Goal: Task Accomplishment & Management: Manage account settings

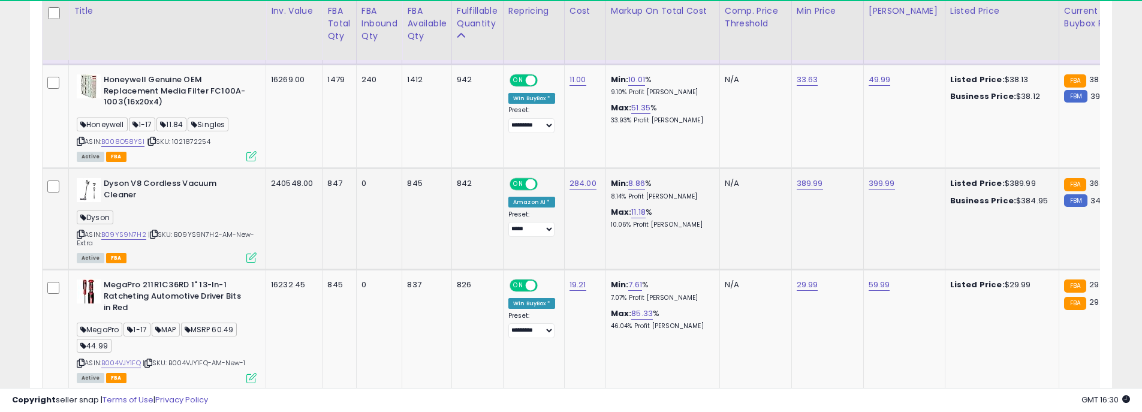
scroll to position [246, 628]
click at [120, 230] on link "B09YS9N7H2" at bounding box center [123, 235] width 45 height 10
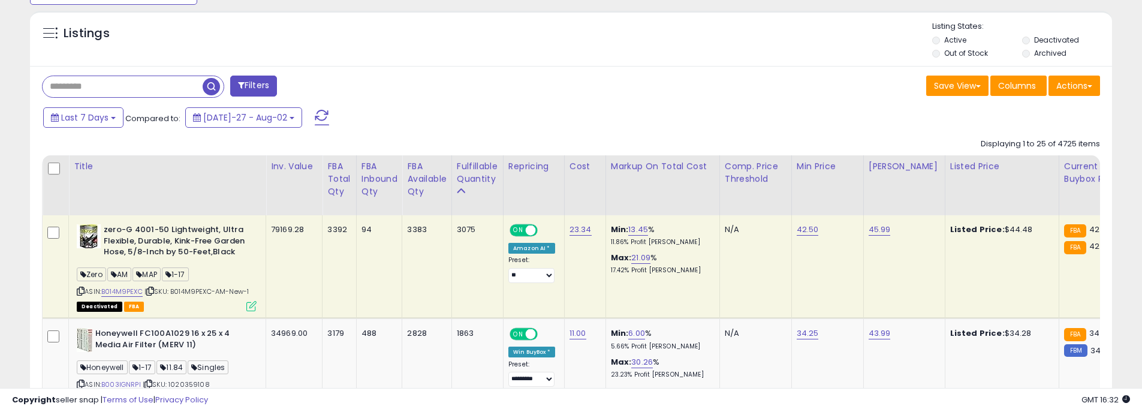
scroll to position [642, 0]
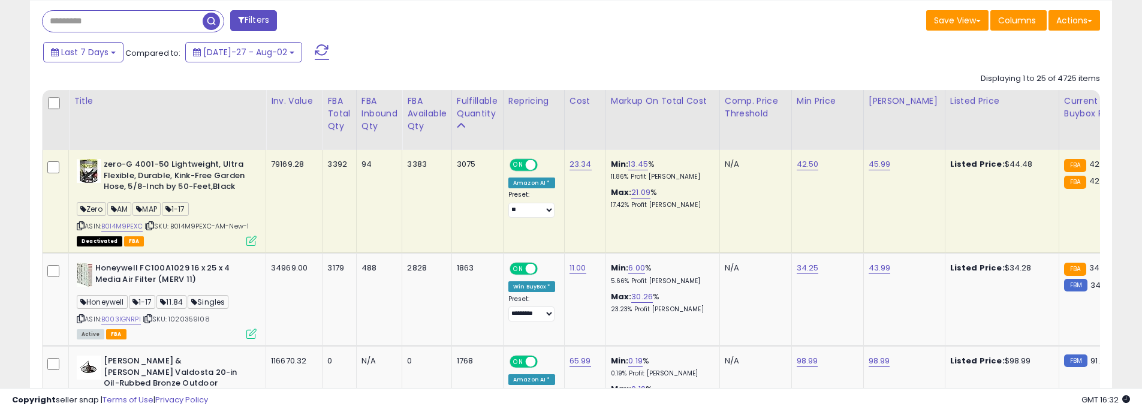
click at [213, 22] on span "button" at bounding box center [211, 21] width 17 height 17
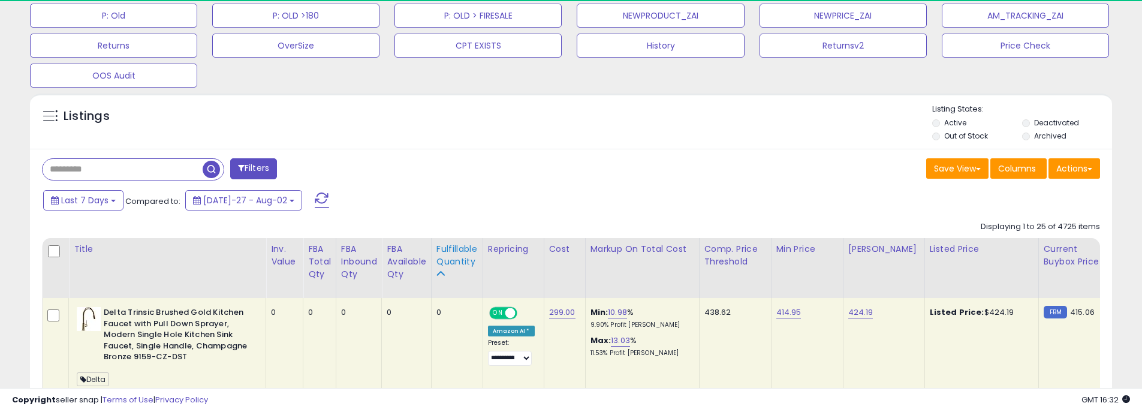
scroll to position [246, 628]
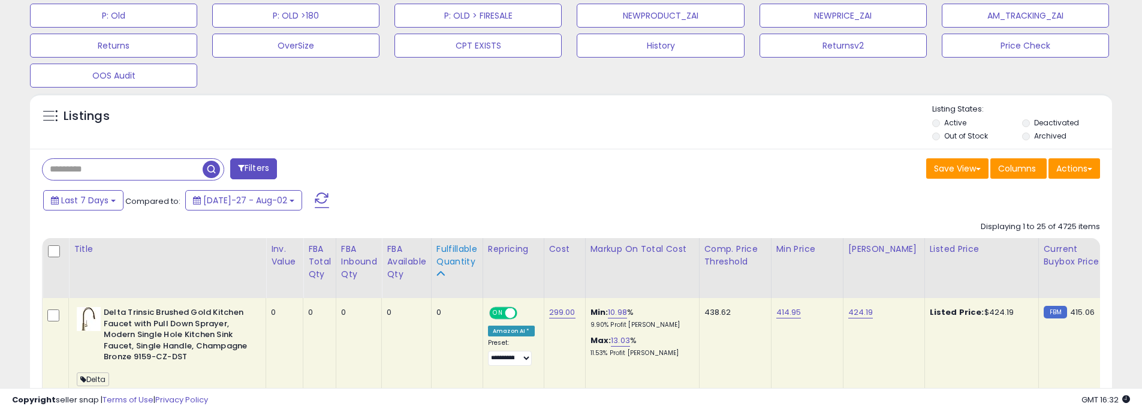
click at [449, 247] on div "Fulfillable Quantity" at bounding box center [456, 255] width 41 height 25
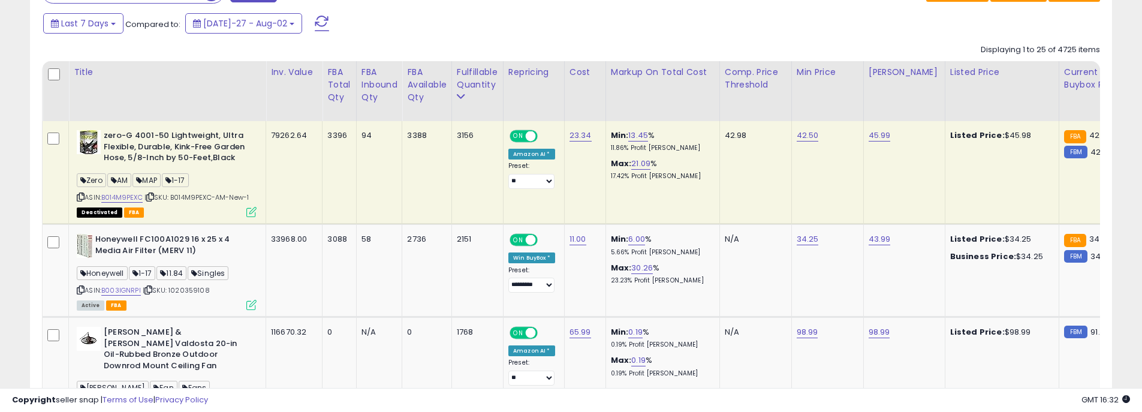
scroll to position [674, 0]
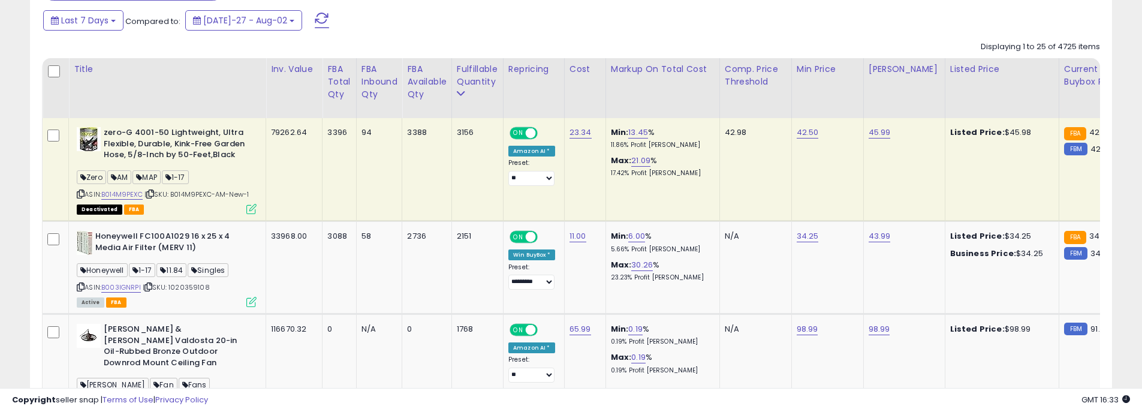
click at [782, 30] on div "Last 7 Days Compared to: [DATE]-27 - Aug-02" at bounding box center [437, 21] width 794 height 27
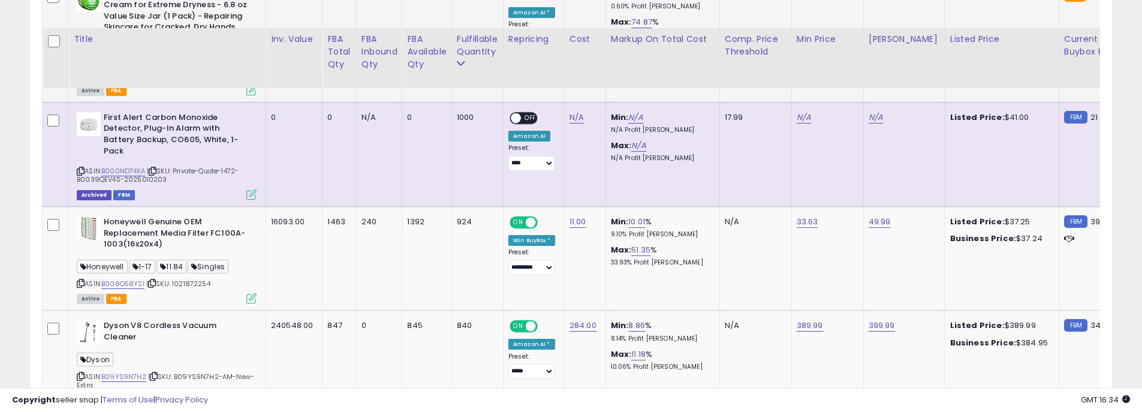
scroll to position [1573, 0]
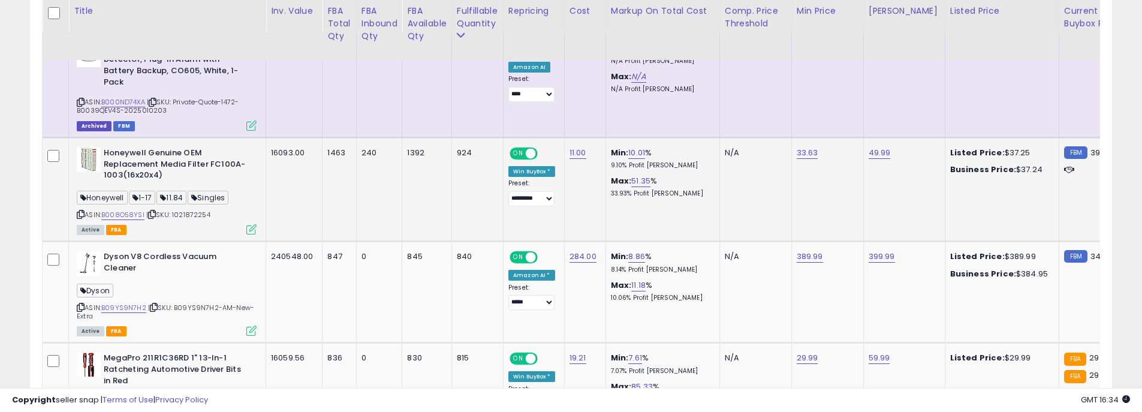
drag, startPoint x: 837, startPoint y: 169, endPoint x: 790, endPoint y: 204, distance: 58.3
click at [790, 204] on td "N/A" at bounding box center [755, 190] width 72 height 104
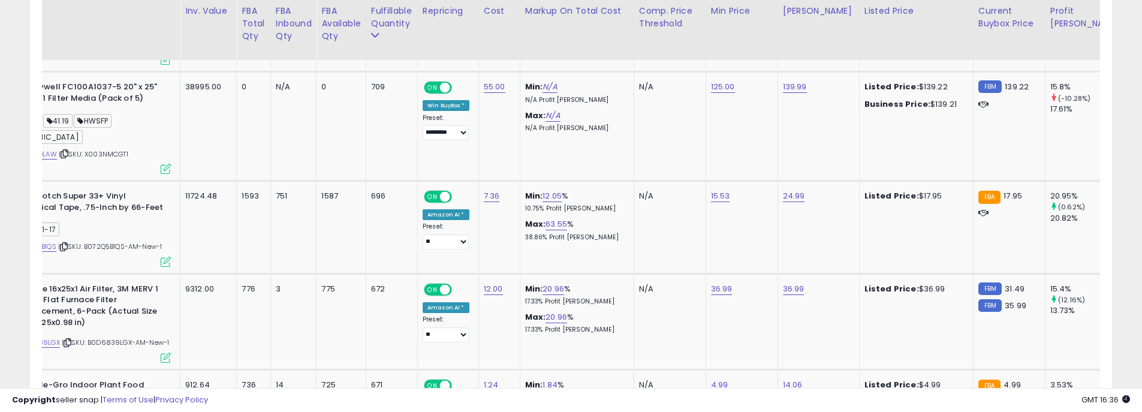
scroll to position [0, 0]
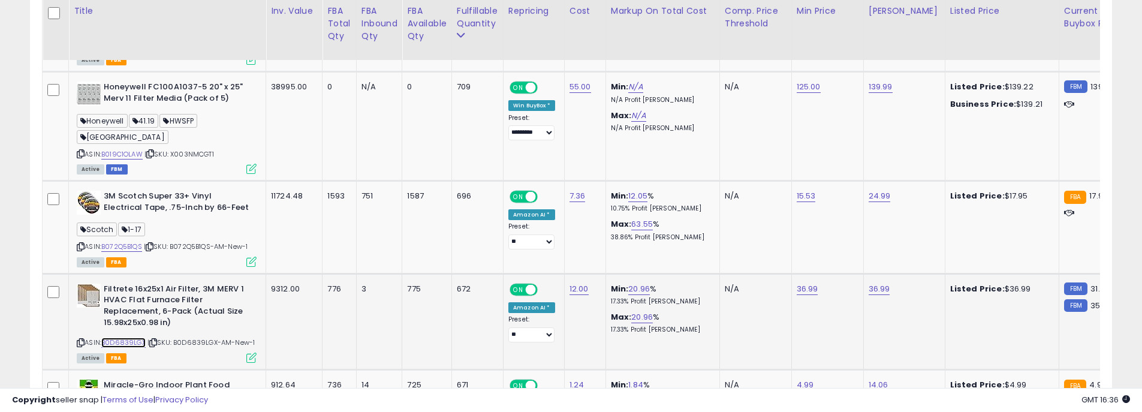
click at [124, 337] on link "B0D6839LGX" at bounding box center [123, 342] width 44 height 10
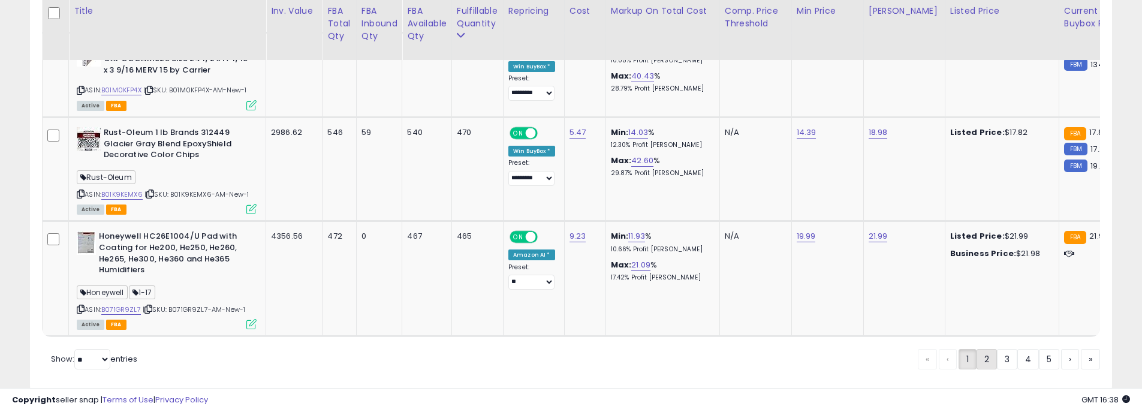
click at [1017, 349] on link "2" at bounding box center [1028, 359] width 22 height 20
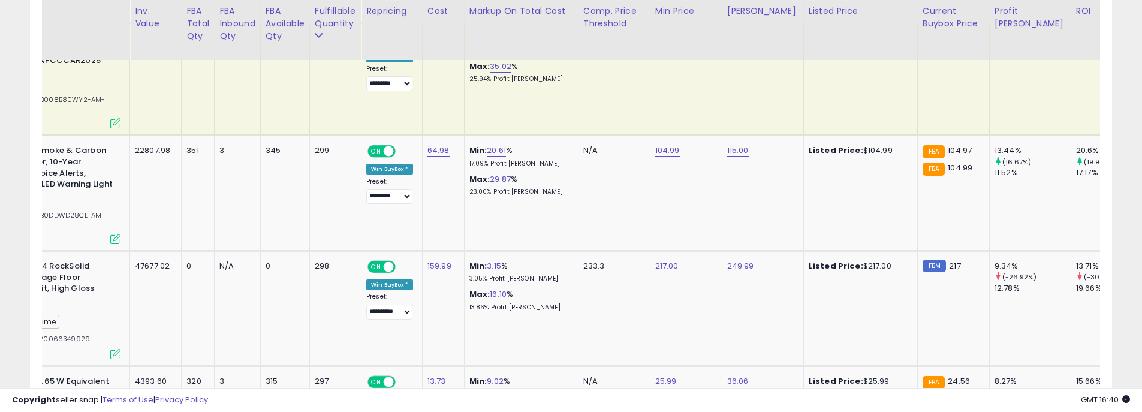
scroll to position [0, 249]
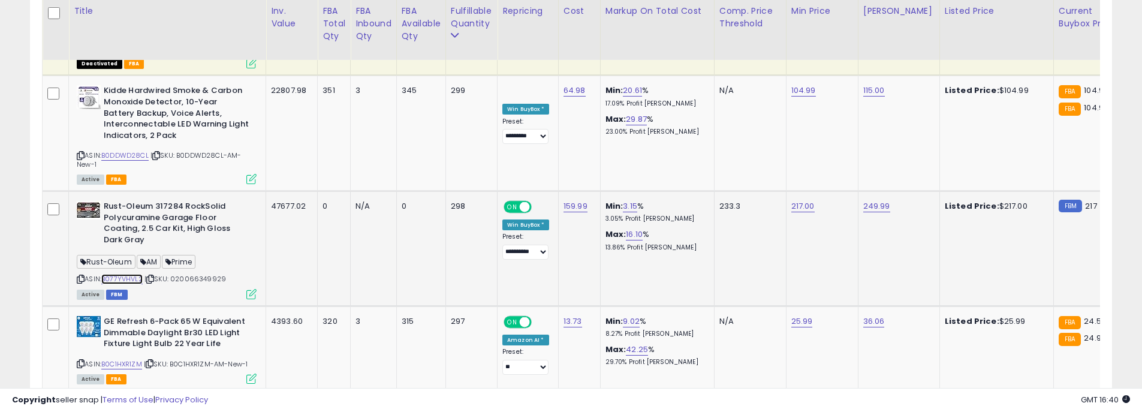
click at [129, 274] on link "B077YVHVL2" at bounding box center [121, 279] width 41 height 10
drag, startPoint x: 767, startPoint y: 120, endPoint x: 665, endPoint y: 120, distance: 101.9
type input "******"
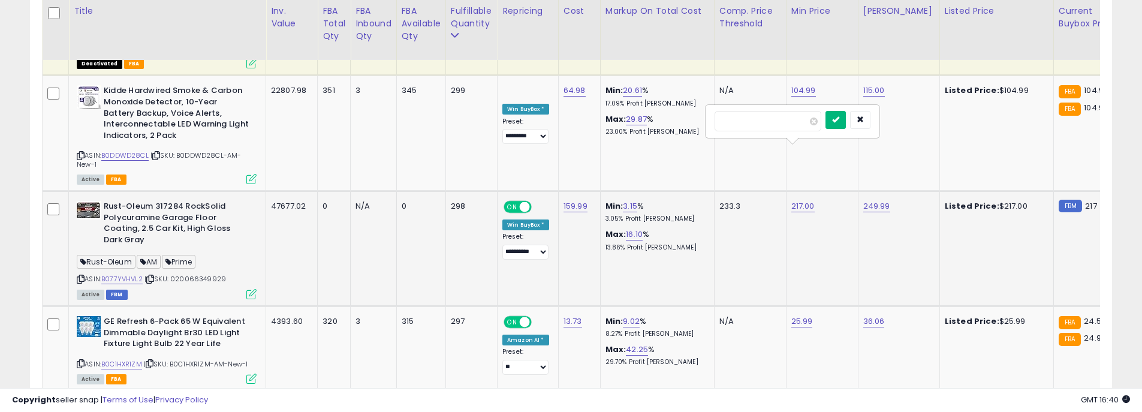
click at [846, 121] on button "submit" at bounding box center [835, 120] width 20 height 18
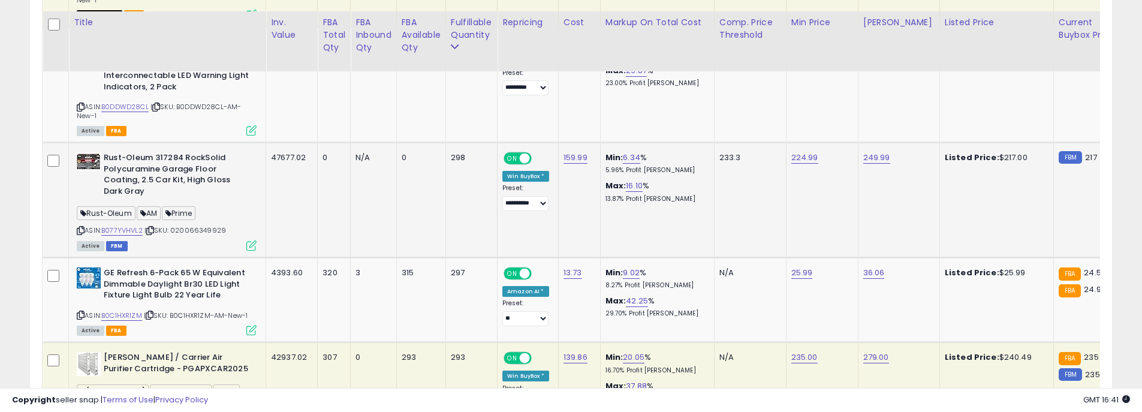
scroll to position [2352, 0]
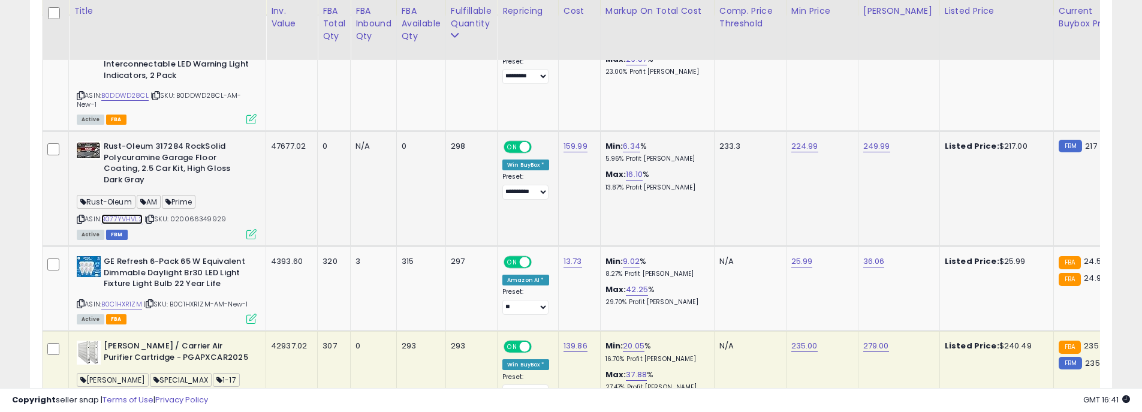
click at [132, 214] on link "B077YVHVL2" at bounding box center [121, 219] width 41 height 10
drag, startPoint x: 827, startPoint y: 58, endPoint x: 742, endPoint y: 45, distance: 85.5
type input "******"
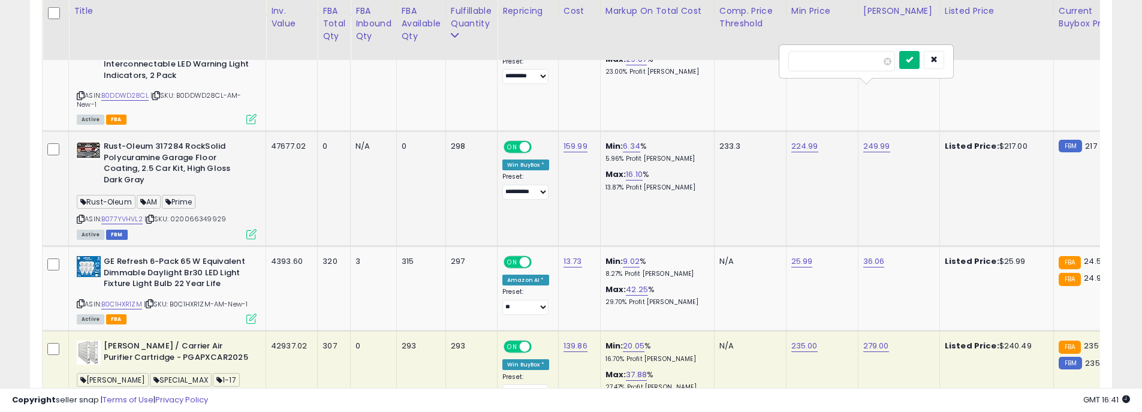
click at [920, 58] on button "submit" at bounding box center [909, 60] width 20 height 18
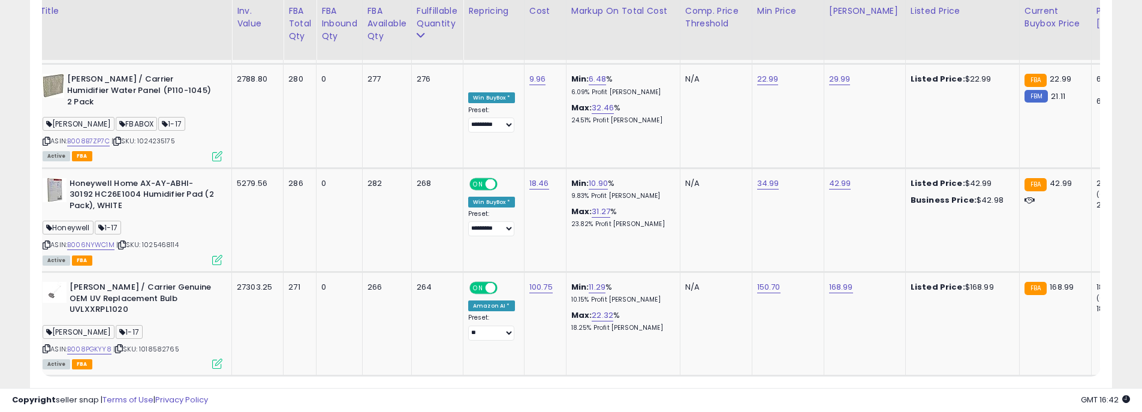
scroll to position [0, 0]
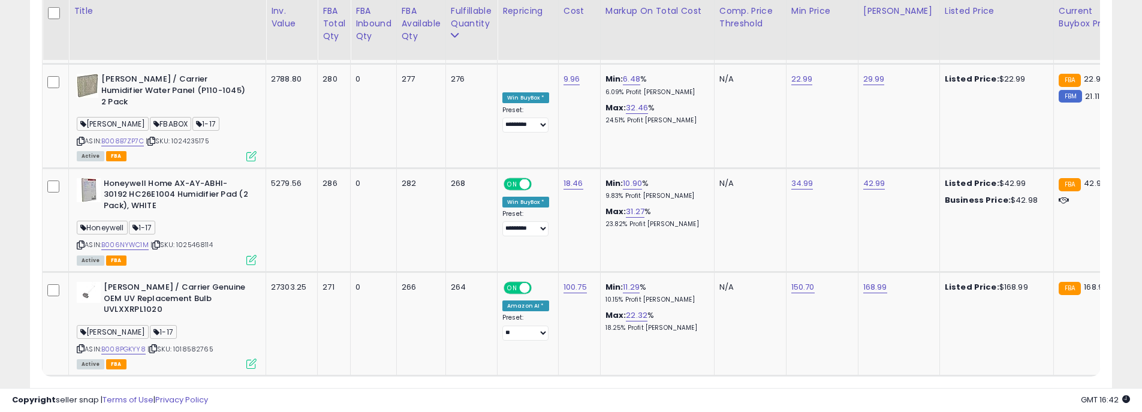
click at [1039, 388] on link "3" at bounding box center [1049, 398] width 20 height 20
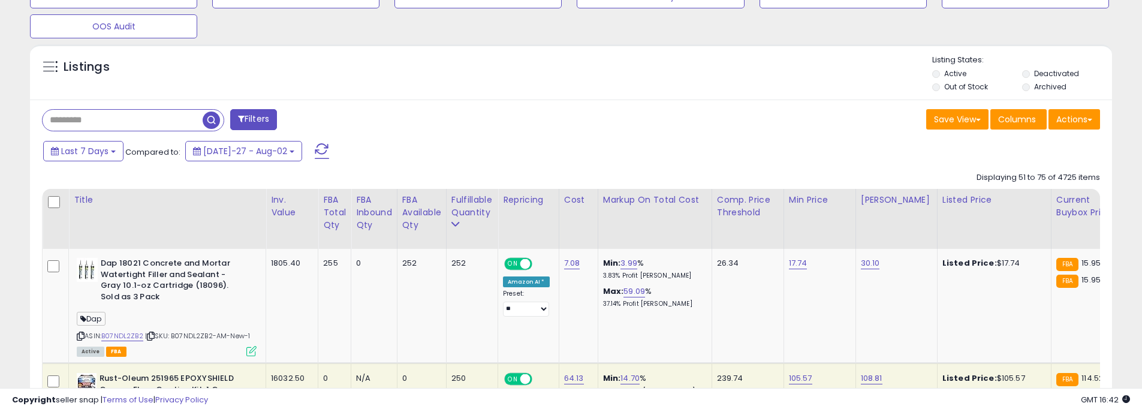
scroll to position [614, 0]
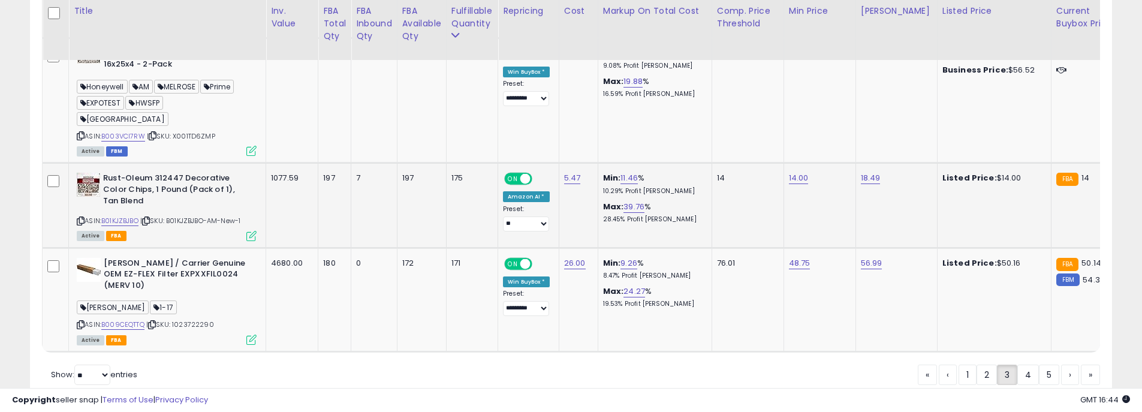
scroll to position [2889, 0]
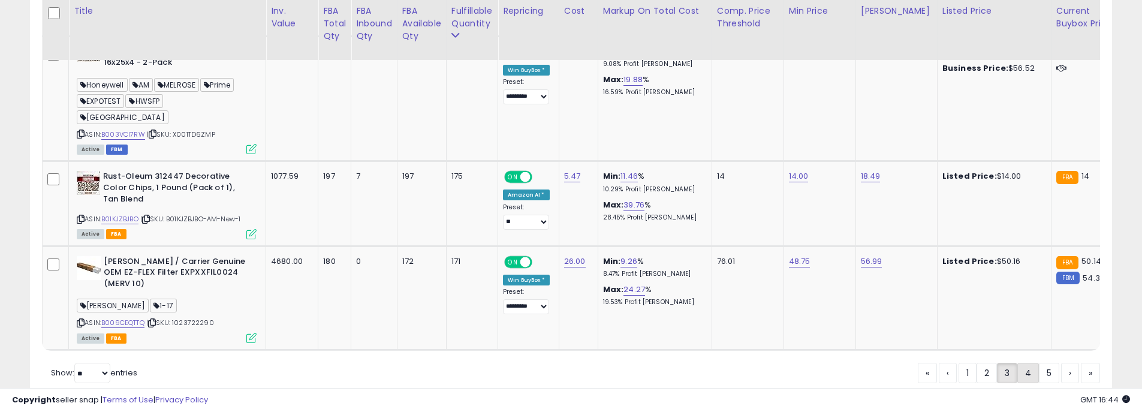
click at [1061, 363] on link "4" at bounding box center [1070, 373] width 18 height 20
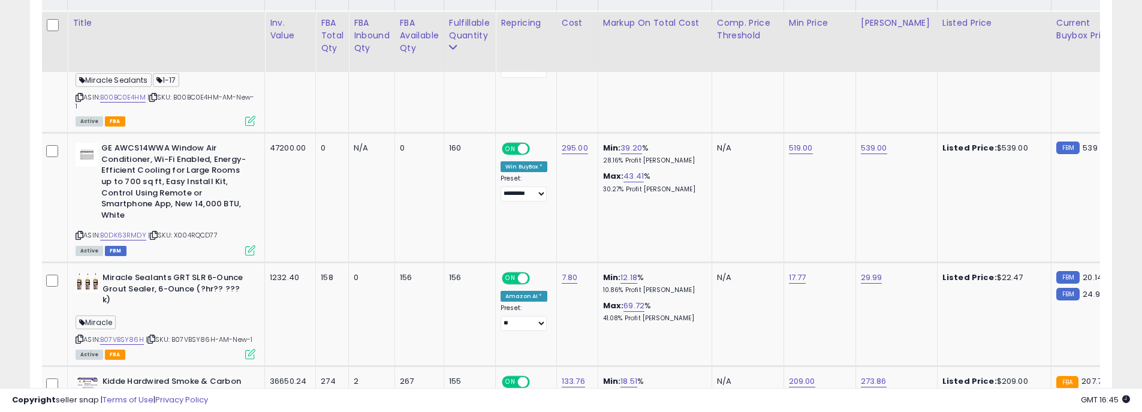
scroll to position [794, 0]
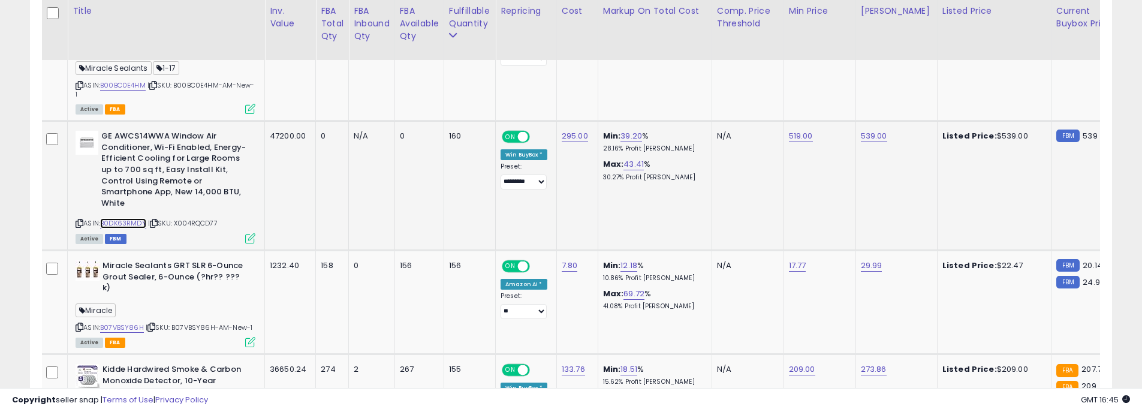
click at [129, 225] on link "B0DK63RMDY" at bounding box center [123, 223] width 46 height 10
click at [803, 19] on link "519.00" at bounding box center [799, 13] width 21 height 12
drag, startPoint x: 755, startPoint y: 111, endPoint x: 653, endPoint y: 97, distance: 102.3
type input "***"
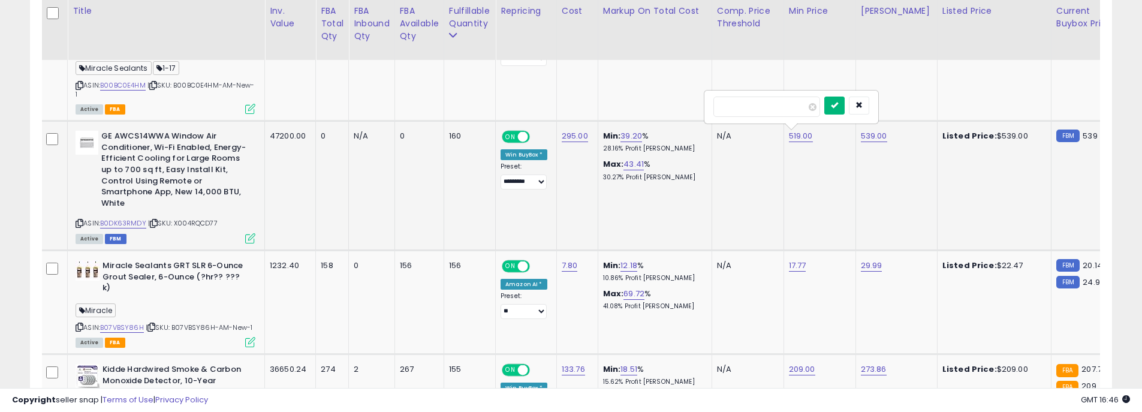
click at [838, 107] on icon "submit" at bounding box center [834, 104] width 7 height 7
click at [873, 19] on link "539.00" at bounding box center [872, 13] width 22 height 12
drag, startPoint x: 827, startPoint y: 104, endPoint x: 737, endPoint y: 103, distance: 89.9
type input "***"
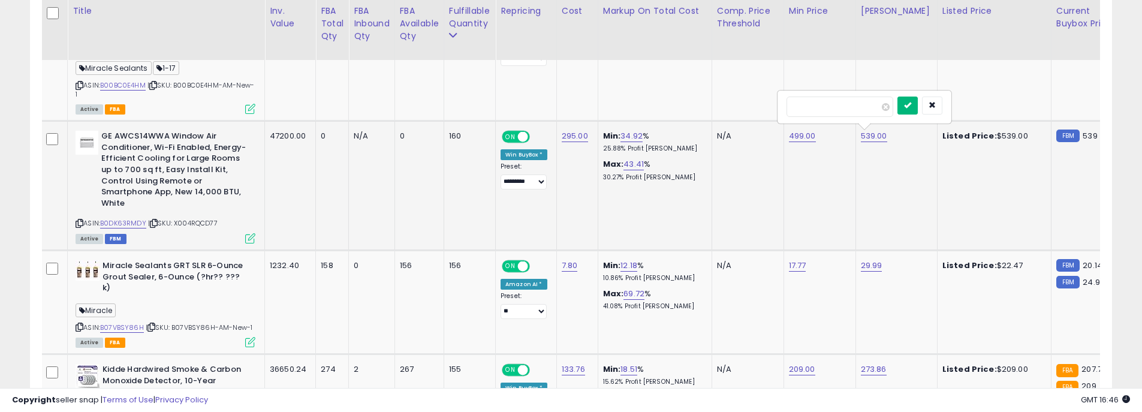
click at [911, 104] on icon "submit" at bounding box center [907, 104] width 7 height 7
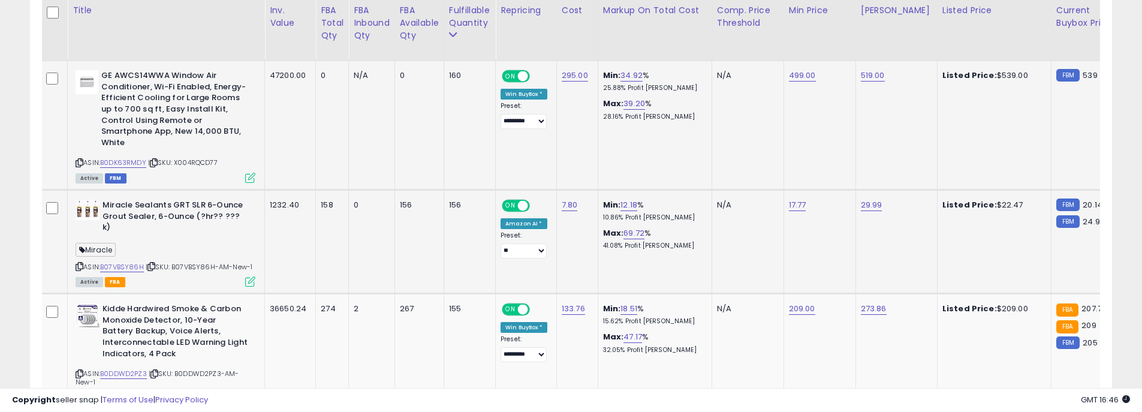
scroll to position [854, 0]
click at [539, 125] on select "**********" at bounding box center [524, 121] width 46 height 15
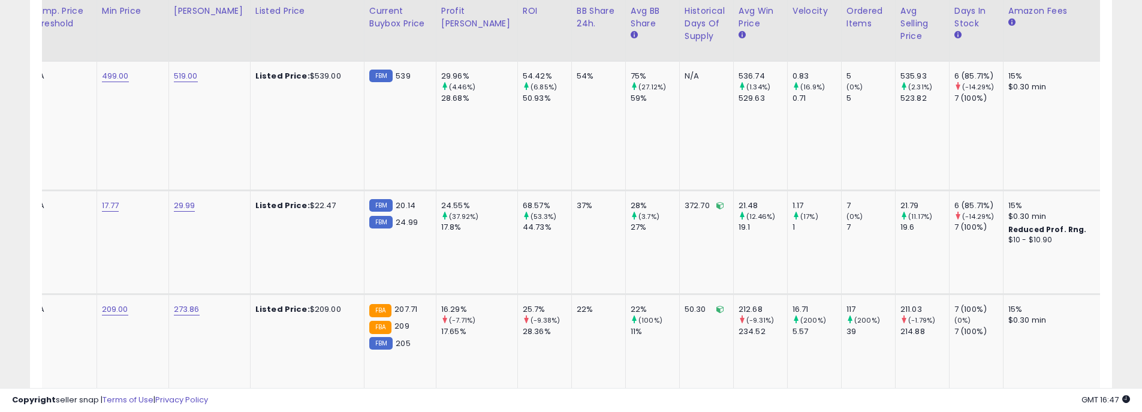
scroll to position [0, 604]
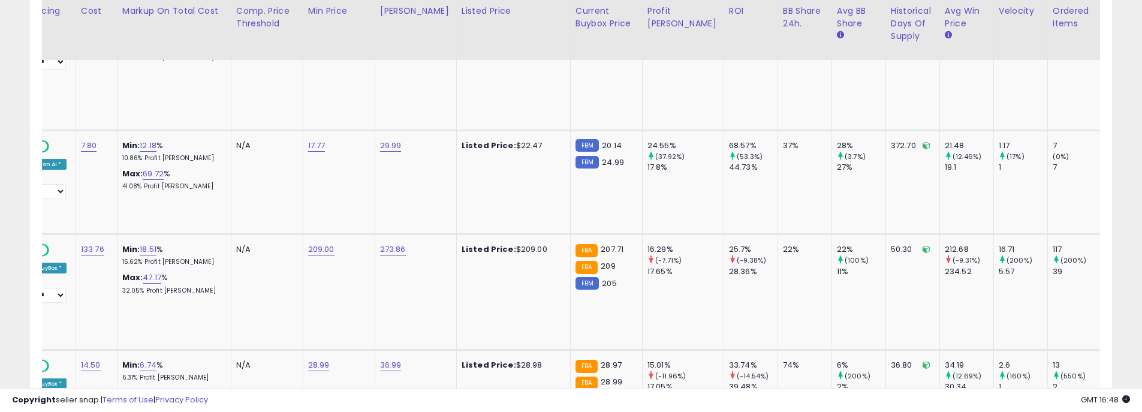
scroll to position [0, 632]
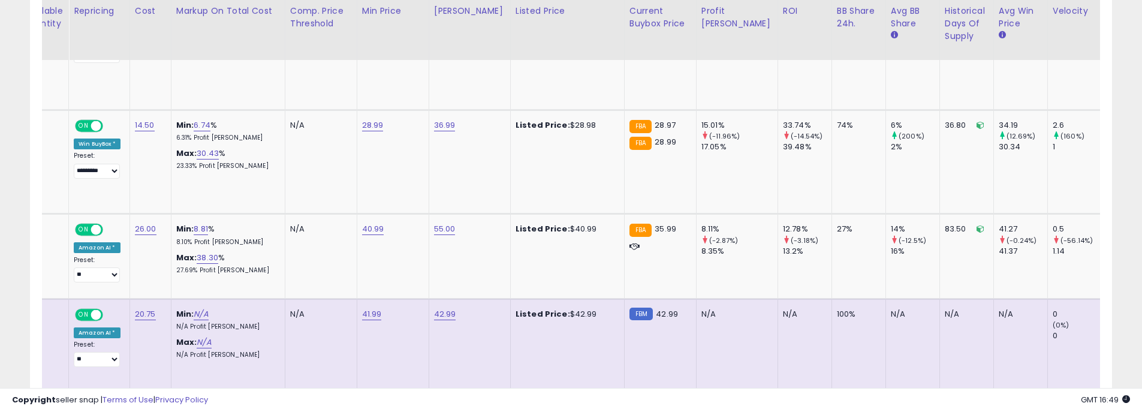
drag, startPoint x: 405, startPoint y: 382, endPoint x: 1125, endPoint y: 149, distance: 756.7
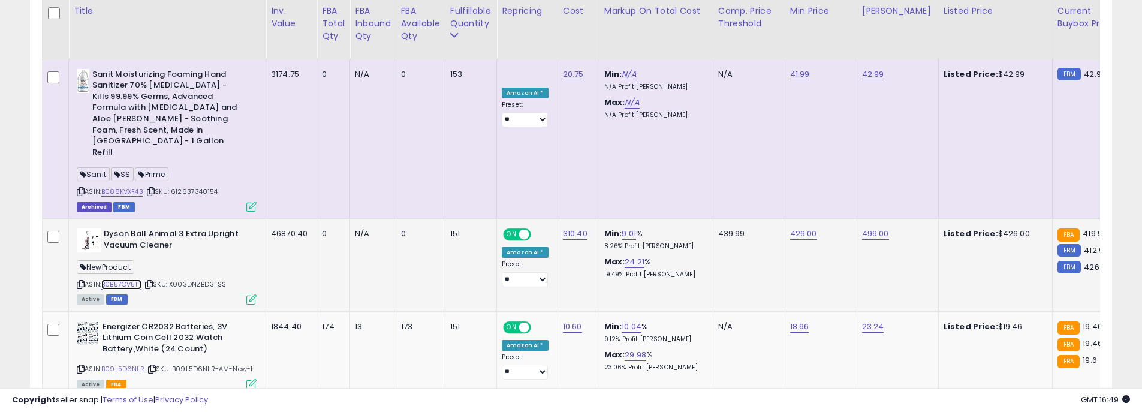
click at [119, 279] on link "B0B57QV5TT" at bounding box center [121, 284] width 40 height 10
drag, startPoint x: 134, startPoint y: 325, endPoint x: 1023, endPoint y: 265, distance: 891.0
click at [1023, 265] on td "Listed Price: $426.00" at bounding box center [995, 264] width 114 height 93
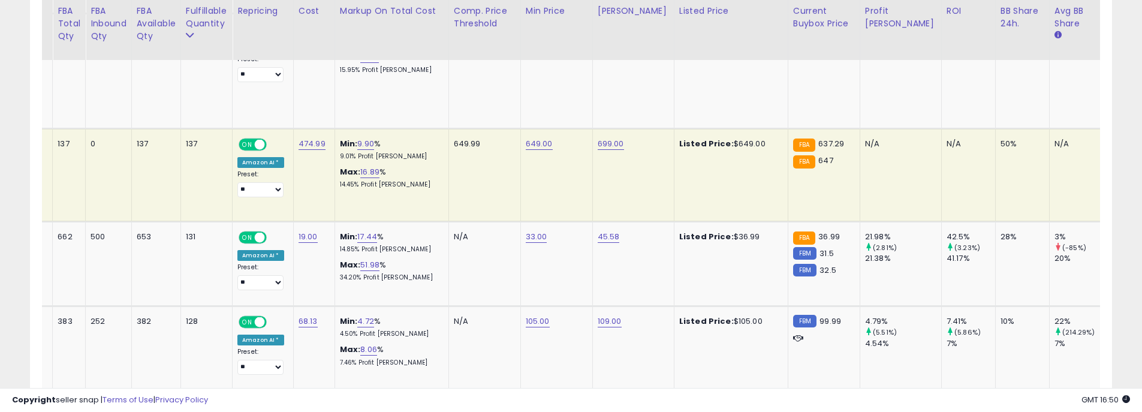
scroll to position [0, 270]
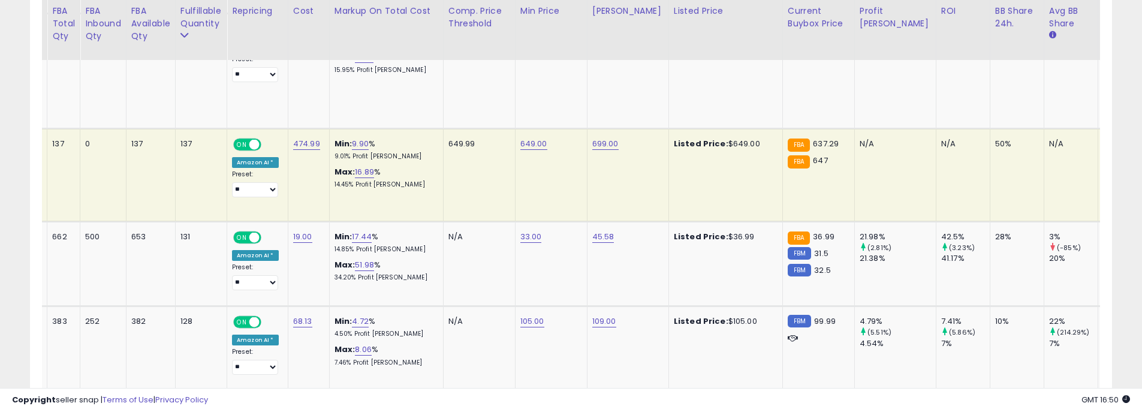
drag, startPoint x: 600, startPoint y: 373, endPoint x: 876, endPoint y: 400, distance: 277.0
click at [876, 400] on div "Copyright seller snap | Terms of Use | Privacy Policy GMT 16:50 Authorization r…" at bounding box center [571, 400] width 1142 height 24
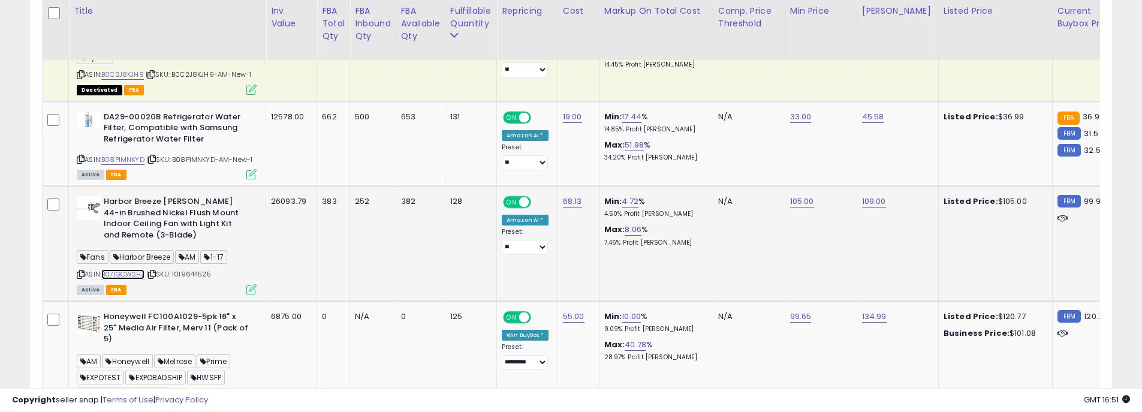
click at [132, 269] on link "B071GCWSHJ" at bounding box center [122, 274] width 43 height 10
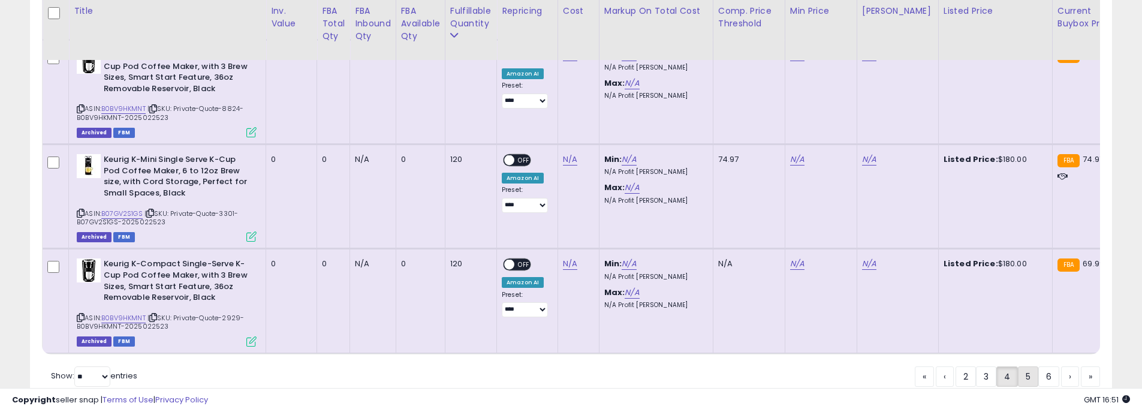
click at [1061, 366] on link "5" at bounding box center [1070, 376] width 18 height 20
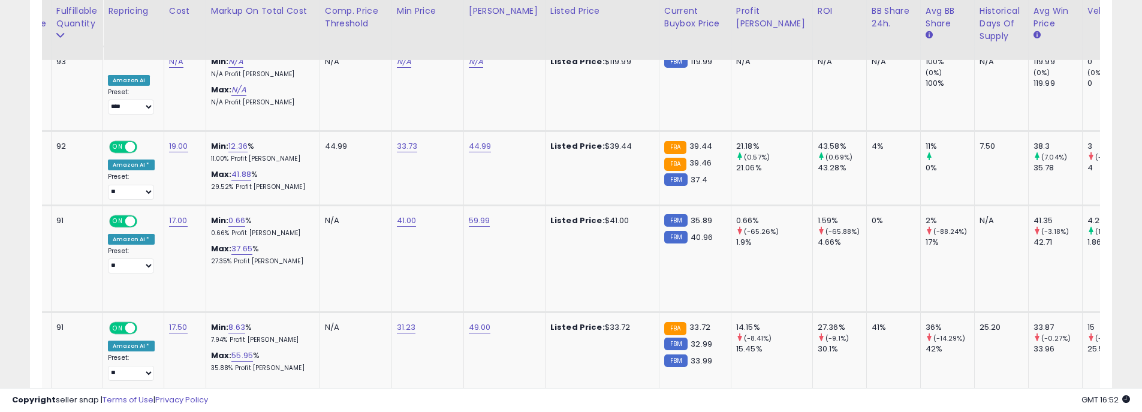
scroll to position [0, 461]
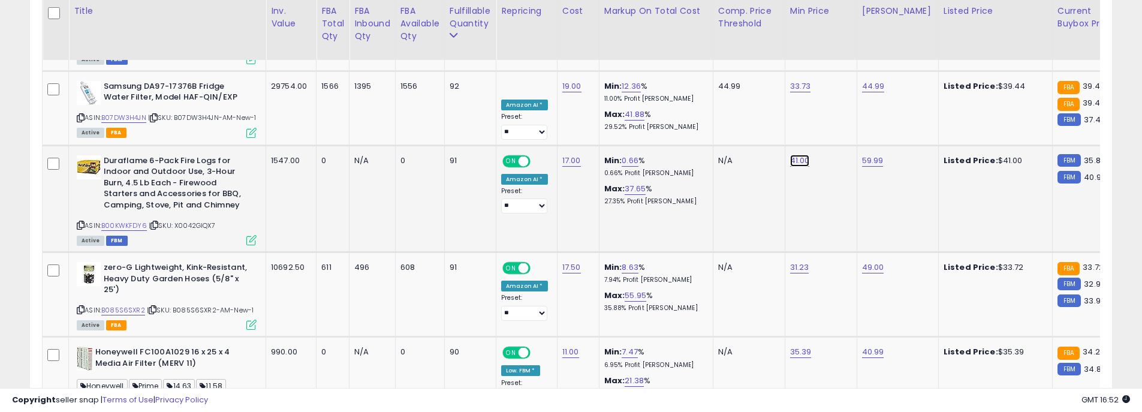
drag, startPoint x: 770, startPoint y: 102, endPoint x: 697, endPoint y: 100, distance: 73.2
type input "*****"
click at [843, 104] on button "submit" at bounding box center [833, 104] width 20 height 18
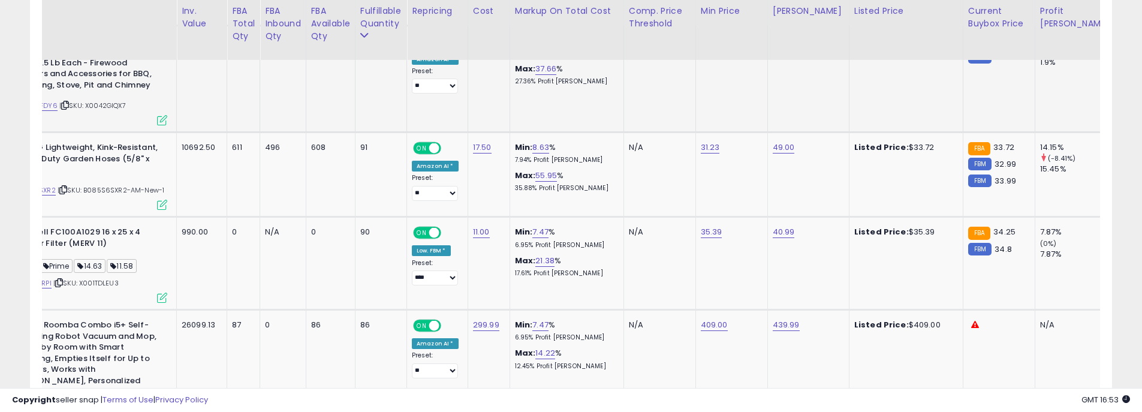
drag, startPoint x: 436, startPoint y: 384, endPoint x: 857, endPoint y: 399, distance: 421.6
click at [857, 399] on div "Copyright seller snap | Terms of Use | Privacy Policy GMT 16:53 Authorization r…" at bounding box center [571, 400] width 1142 height 24
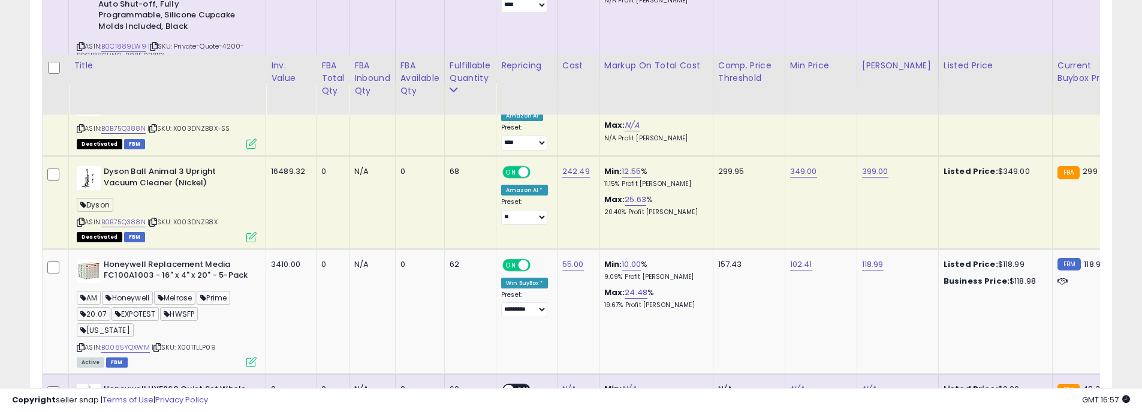
scroll to position [2952, 0]
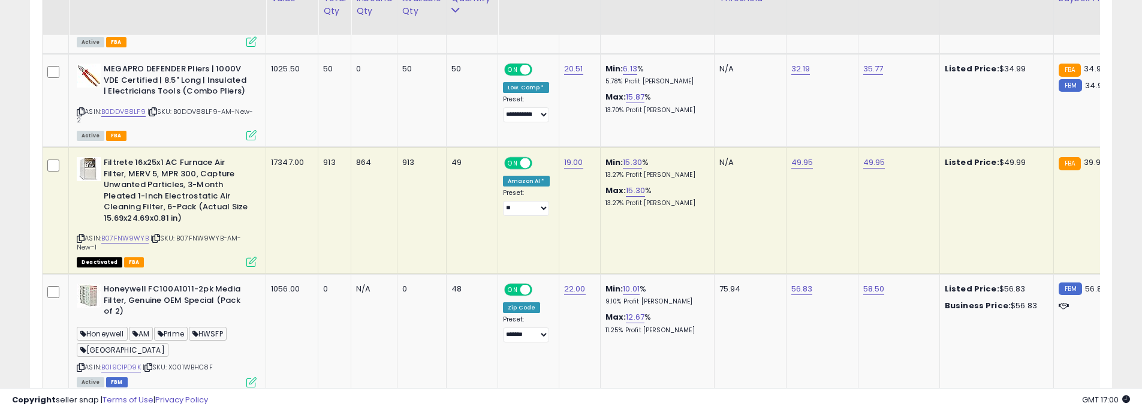
scroll to position [2052, 0]
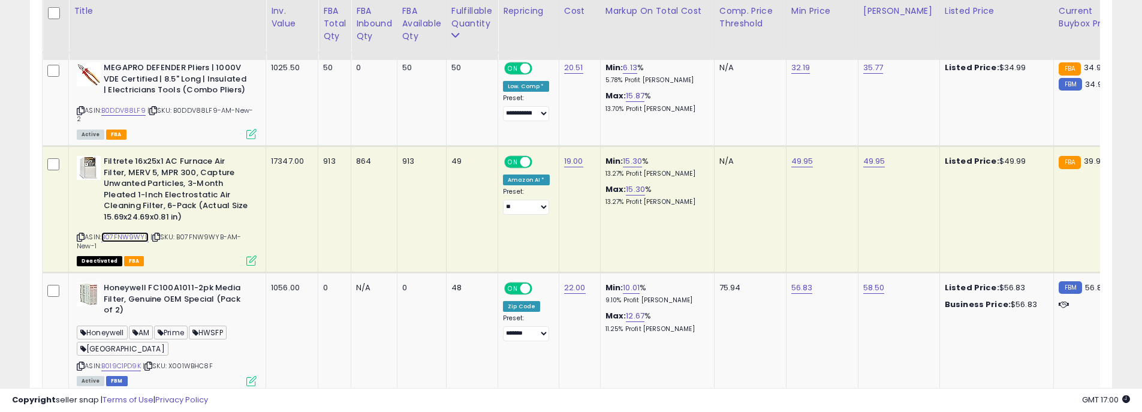
click at [120, 236] on link "B07FNW9WYB" at bounding box center [124, 237] width 47 height 10
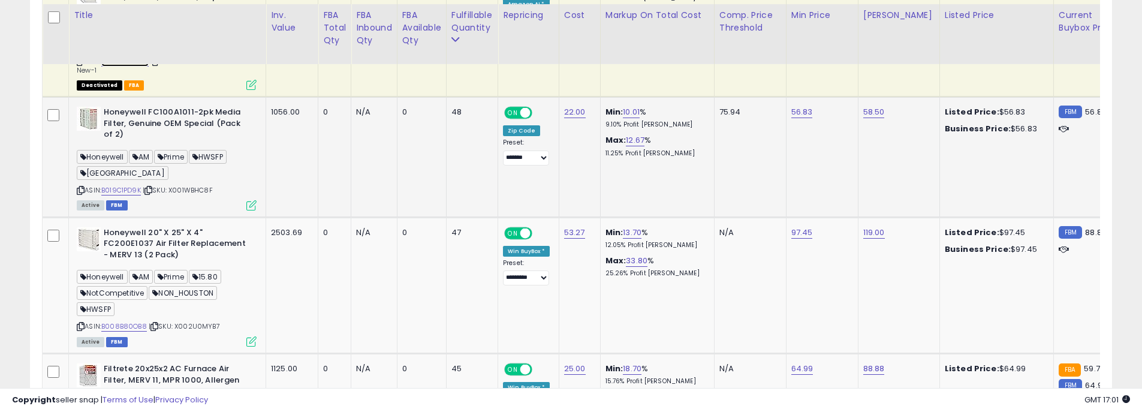
scroll to position [2232, 0]
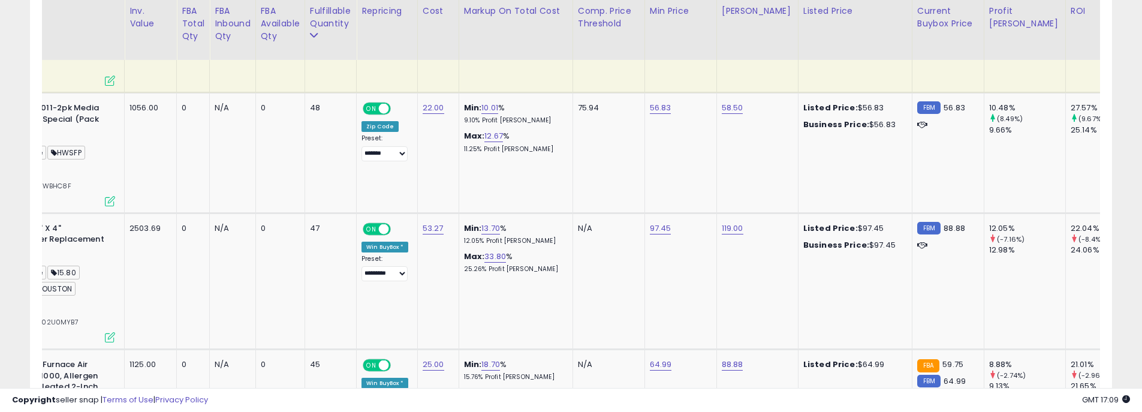
scroll to position [0, 121]
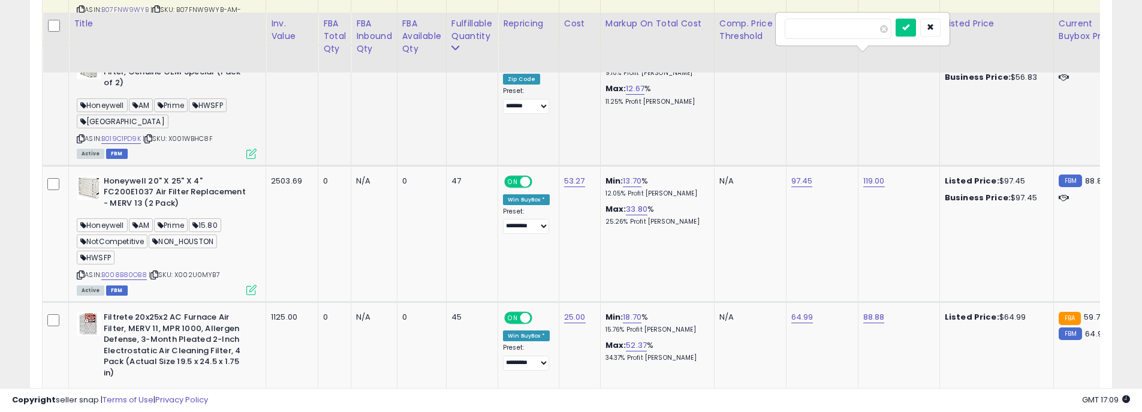
scroll to position [2292, 0]
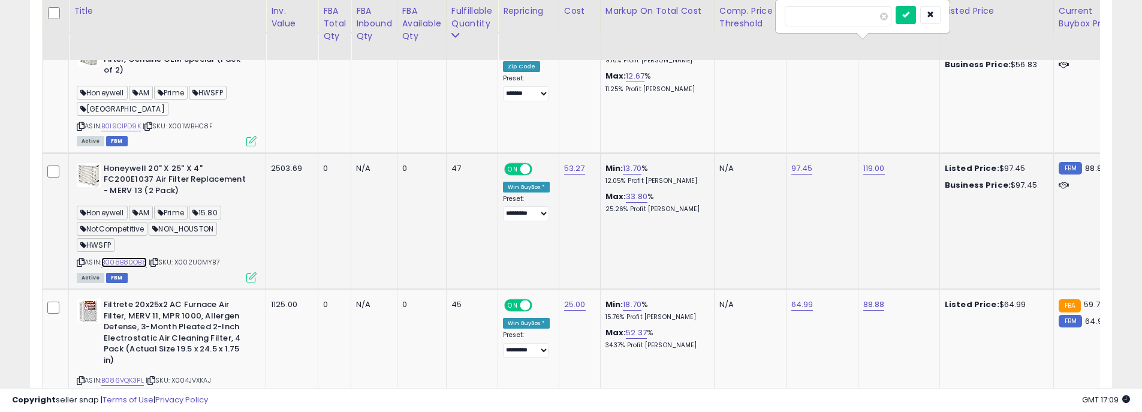
click at [129, 261] on link "B008B80OB8" at bounding box center [124, 262] width 46 height 10
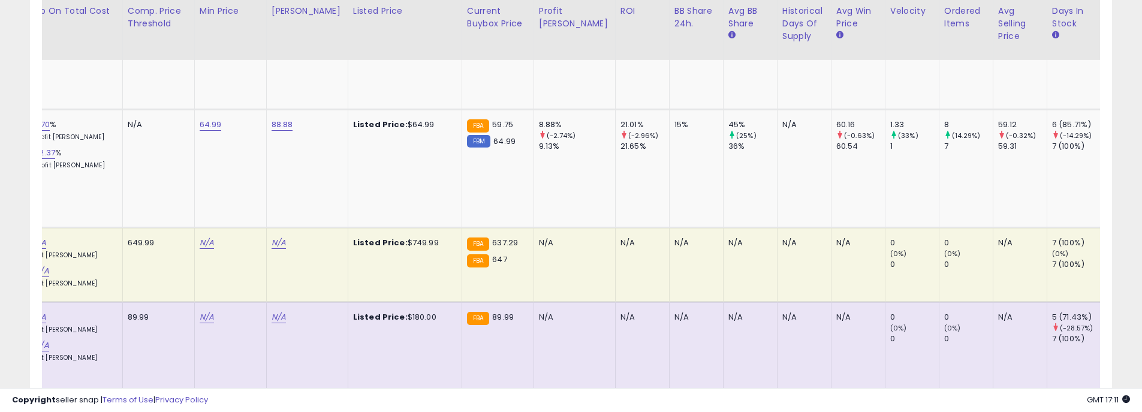
scroll to position [0, 0]
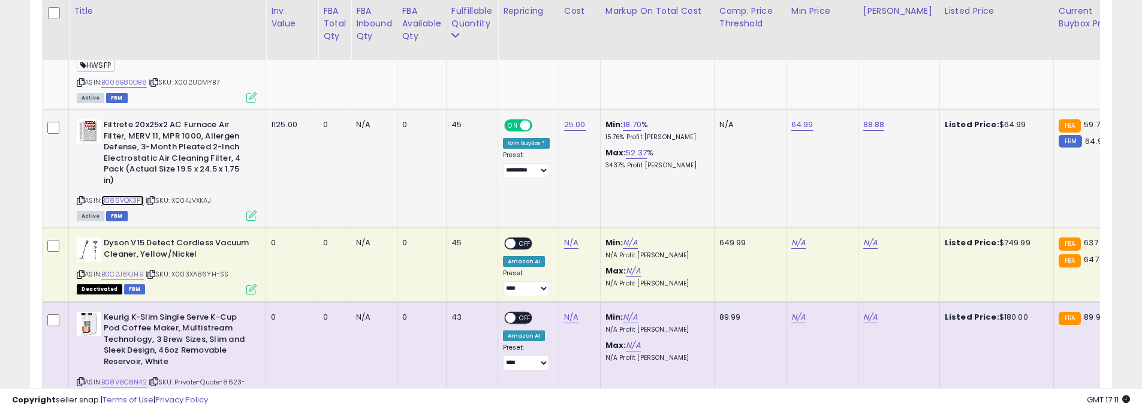
click at [128, 198] on link "B086VQK3PL" at bounding box center [122, 200] width 43 height 10
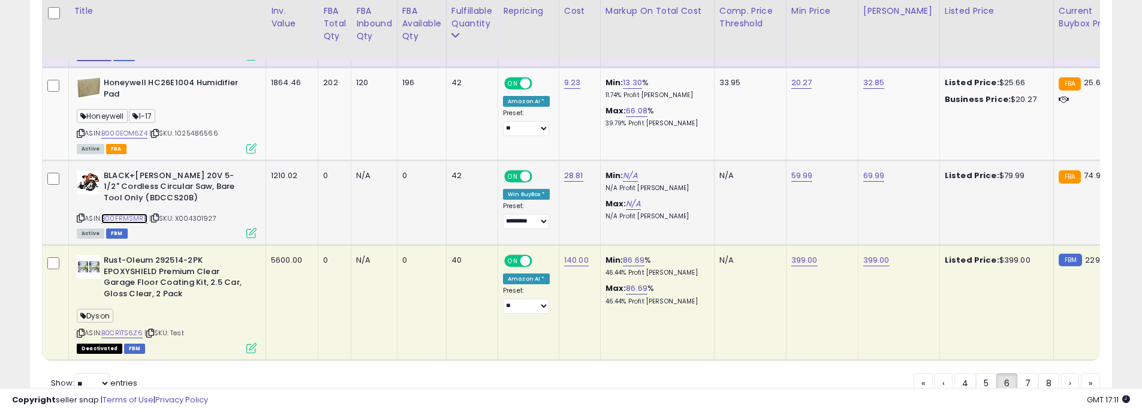
click at [122, 213] on link "B00FRMSMRE" at bounding box center [124, 218] width 46 height 10
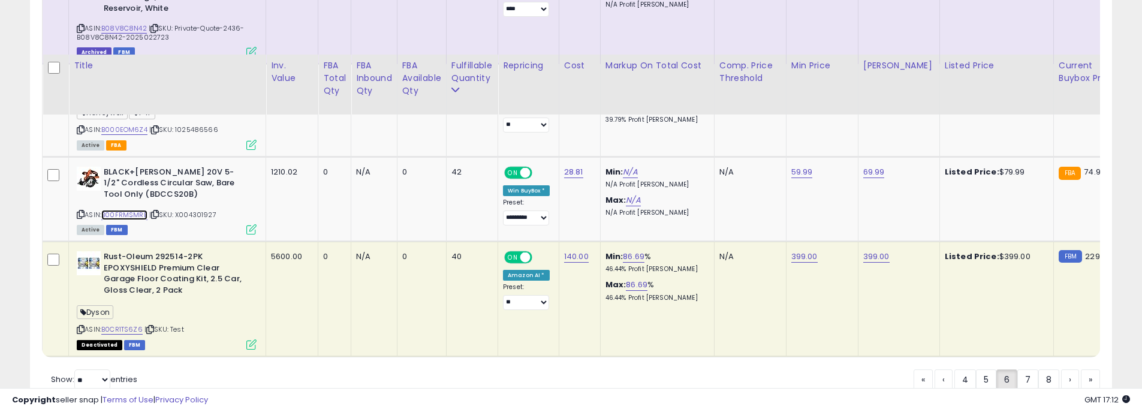
scroll to position [3113, 0]
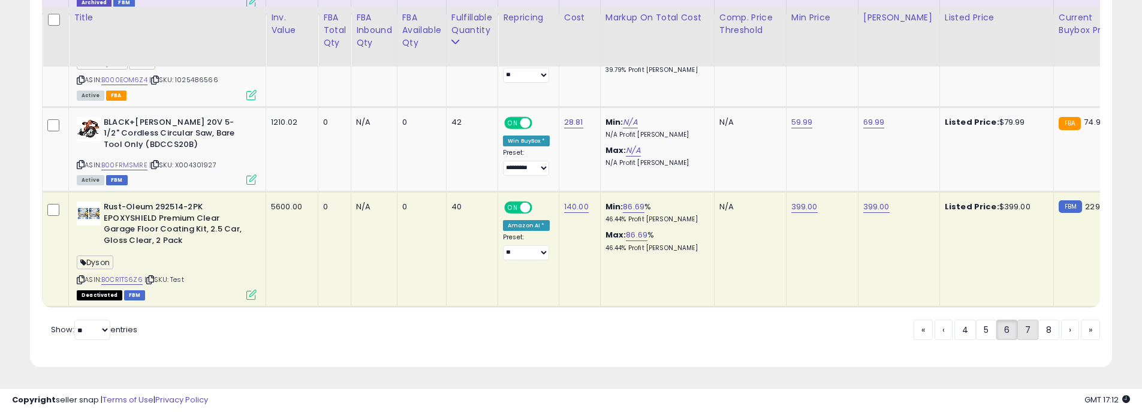
click at [1061, 330] on link "7" at bounding box center [1070, 329] width 18 height 20
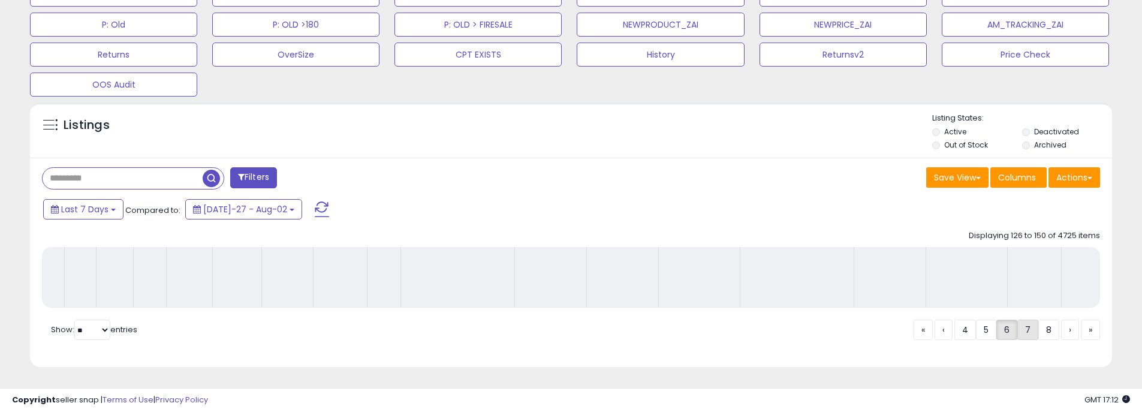
scroll to position [494, 0]
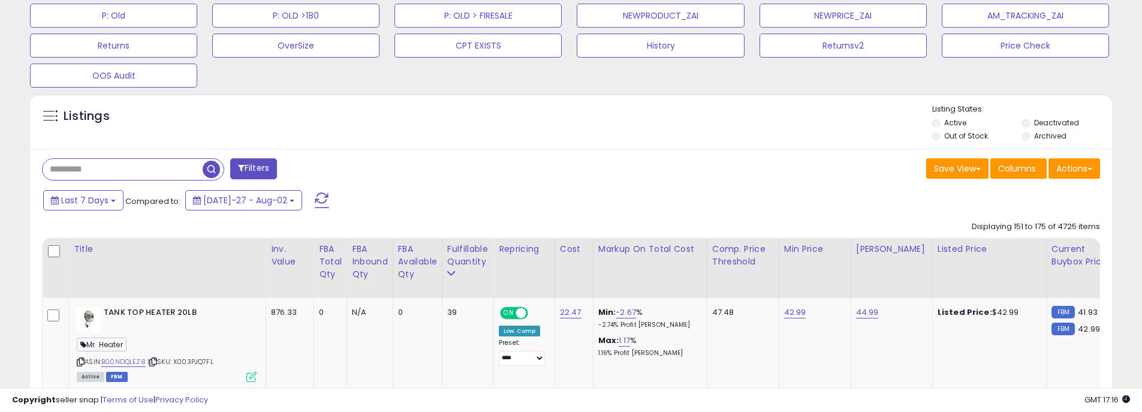
click at [819, 171] on div "Save View Save As New View Update Current View Columns Actions Import Export Vi…" at bounding box center [840, 169] width 538 height 23
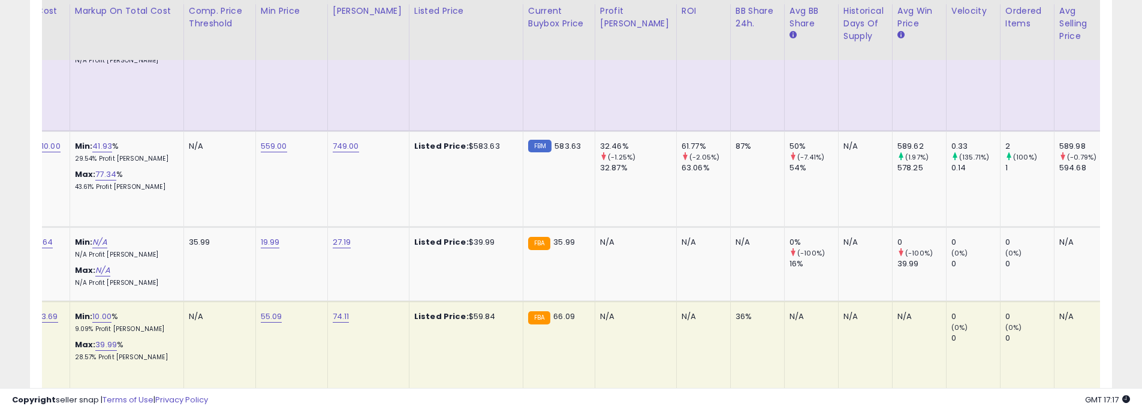
scroll to position [0, 0]
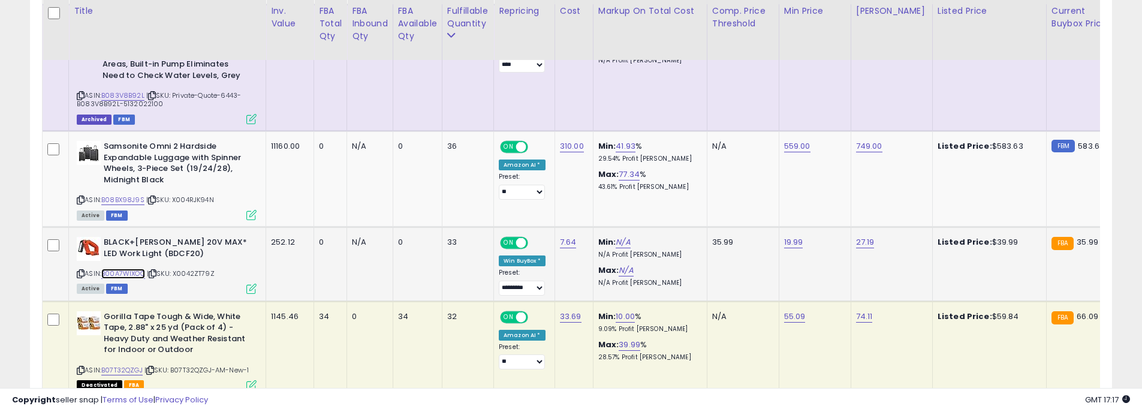
click at [126, 269] on link "B00A7WIXOQ" at bounding box center [123, 274] width 44 height 10
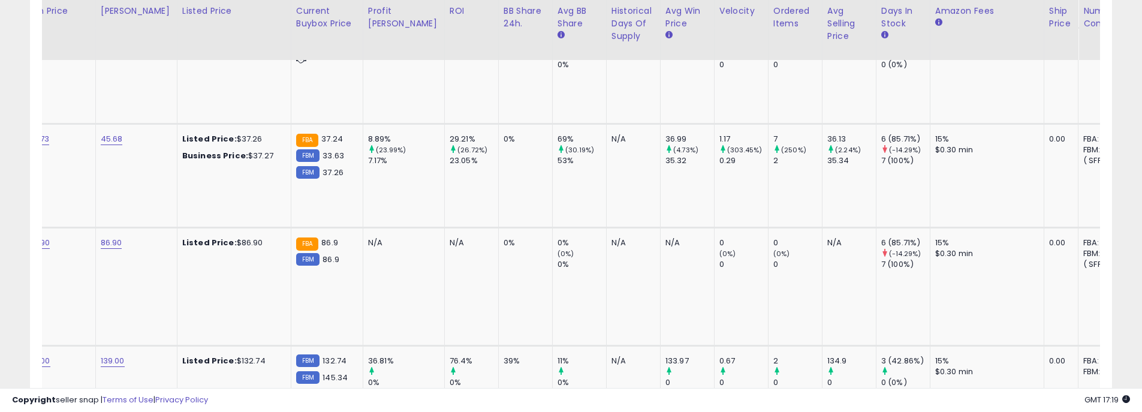
scroll to position [0, 756]
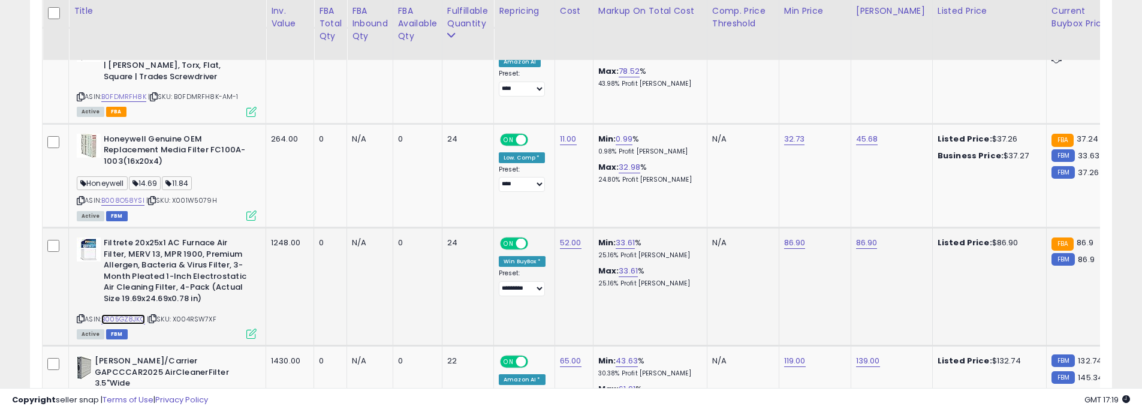
click at [130, 314] on link "B005GZ8JKC" at bounding box center [123, 319] width 44 height 10
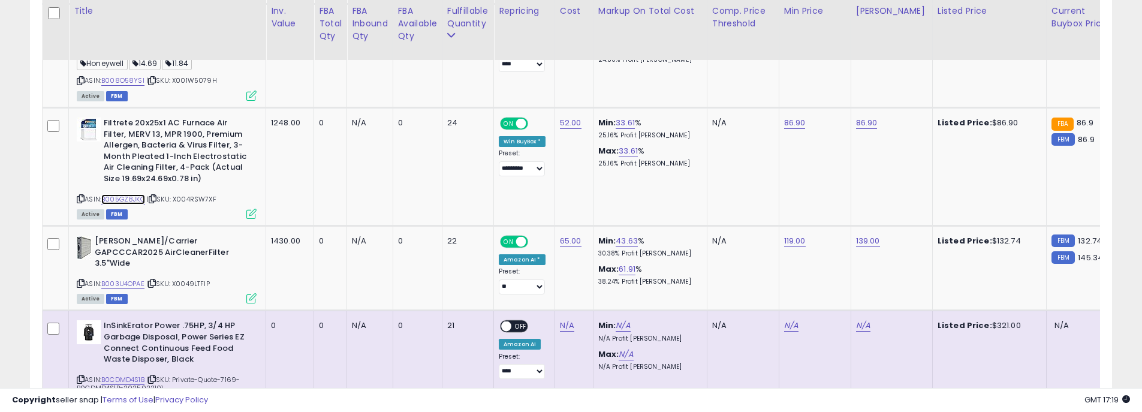
scroll to position [0, 105]
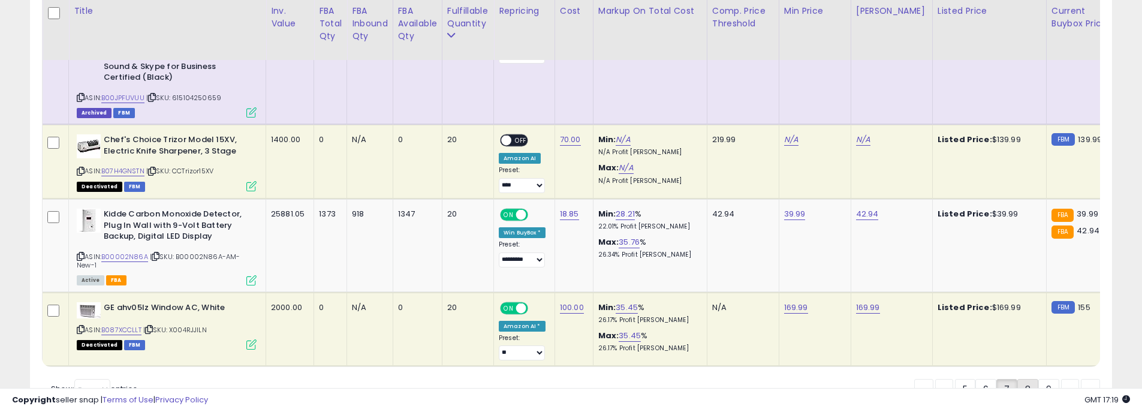
click at [1061, 379] on link "8" at bounding box center [1070, 389] width 18 height 20
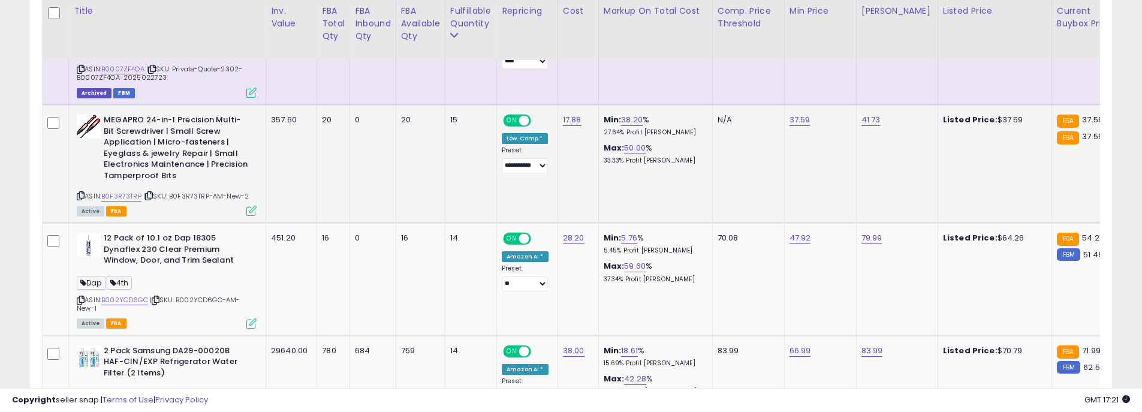
scroll to position [1213, 0]
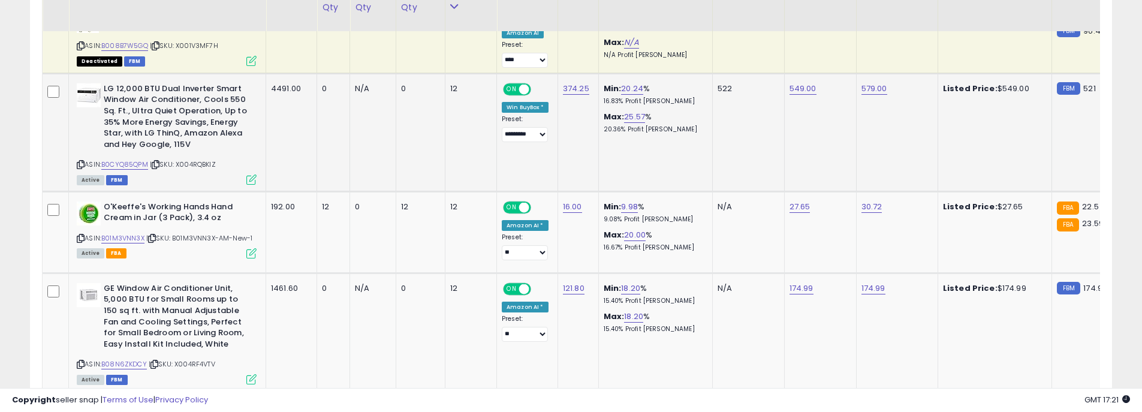
scroll to position [1573, 0]
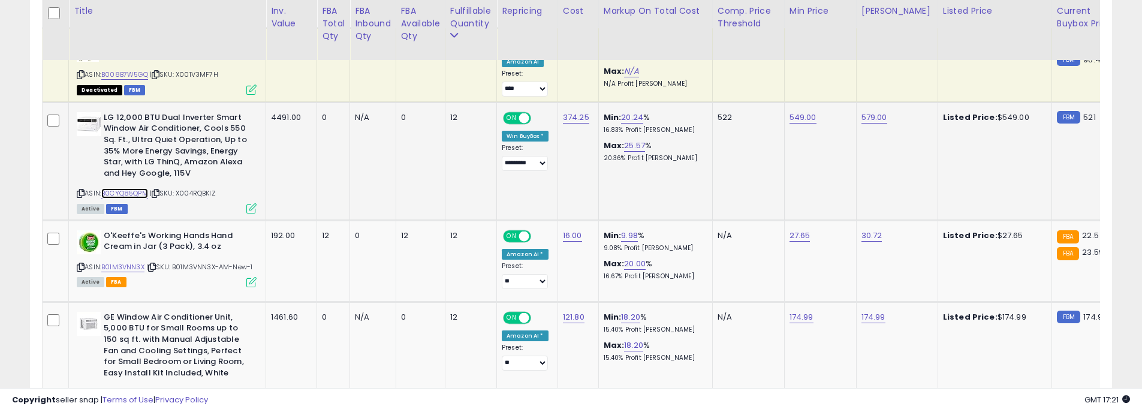
click at [123, 188] on link "B0CYQ85QPM" at bounding box center [124, 193] width 47 height 10
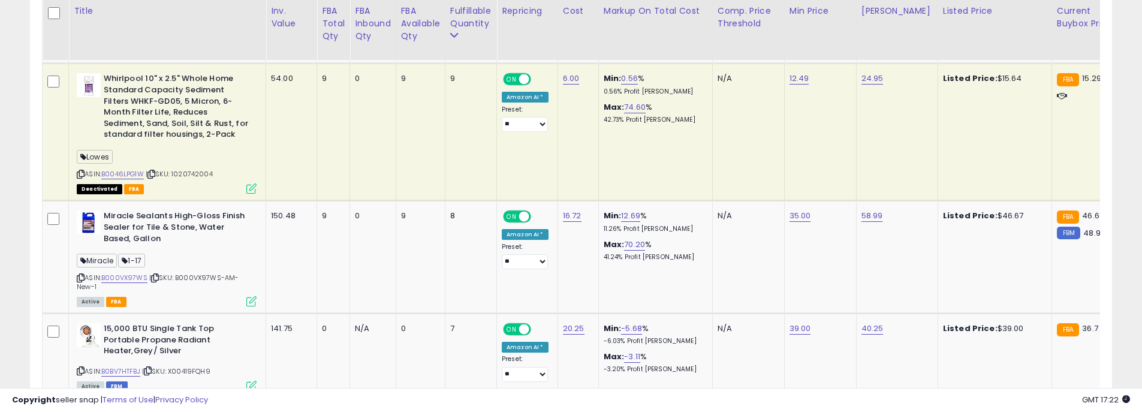
scroll to position [0, 143]
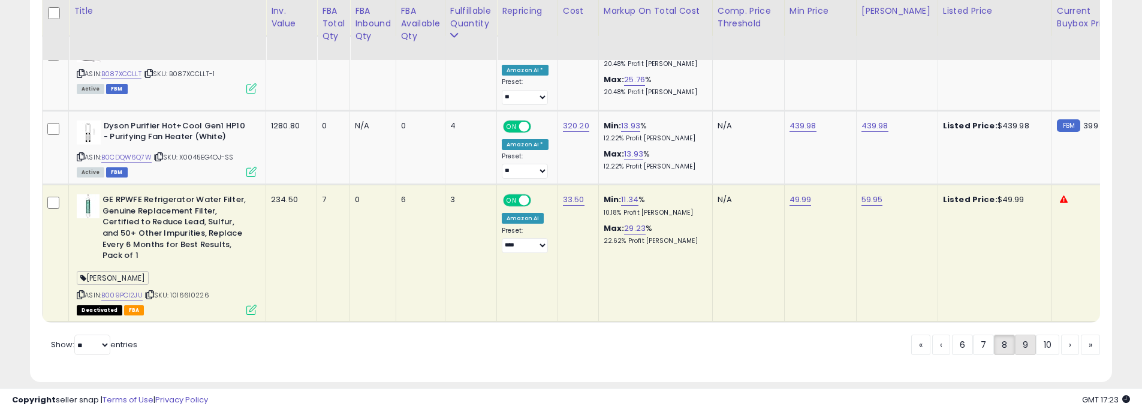
click at [1061, 343] on link "9" at bounding box center [1070, 344] width 18 height 20
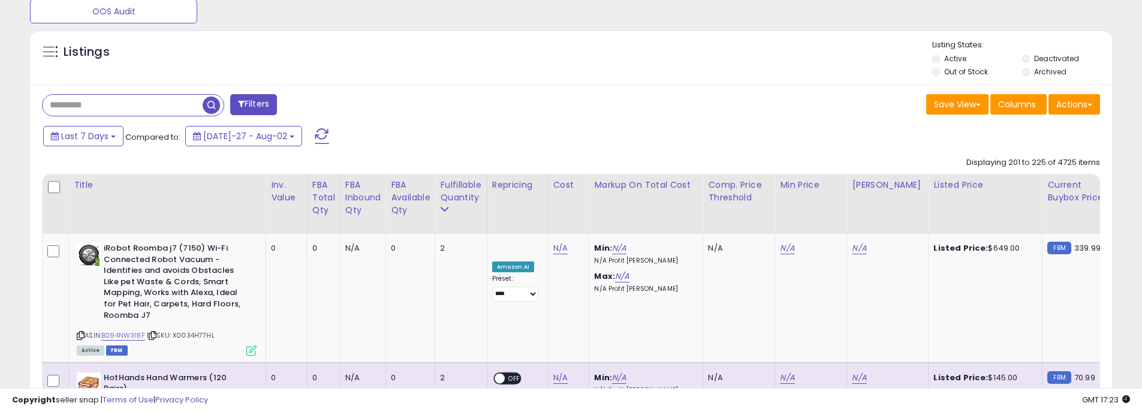
scroll to position [138, 0]
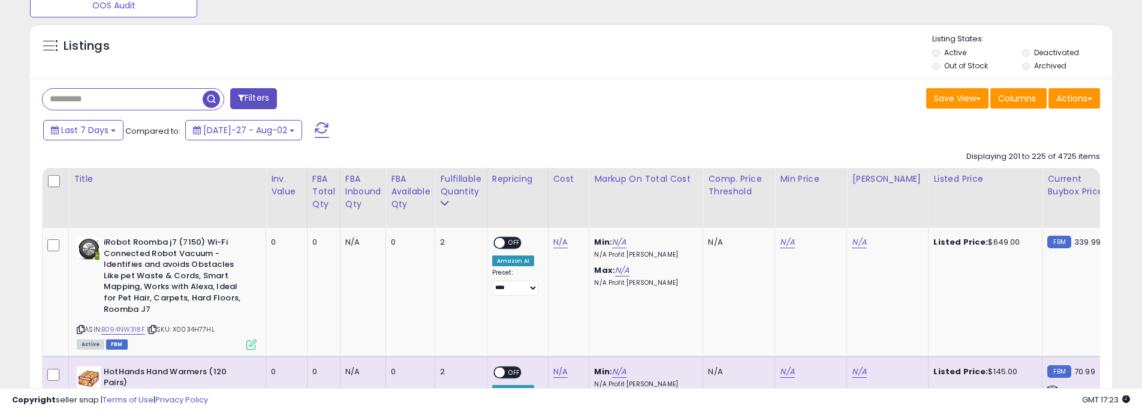
click at [109, 101] on input "text" at bounding box center [123, 99] width 160 height 21
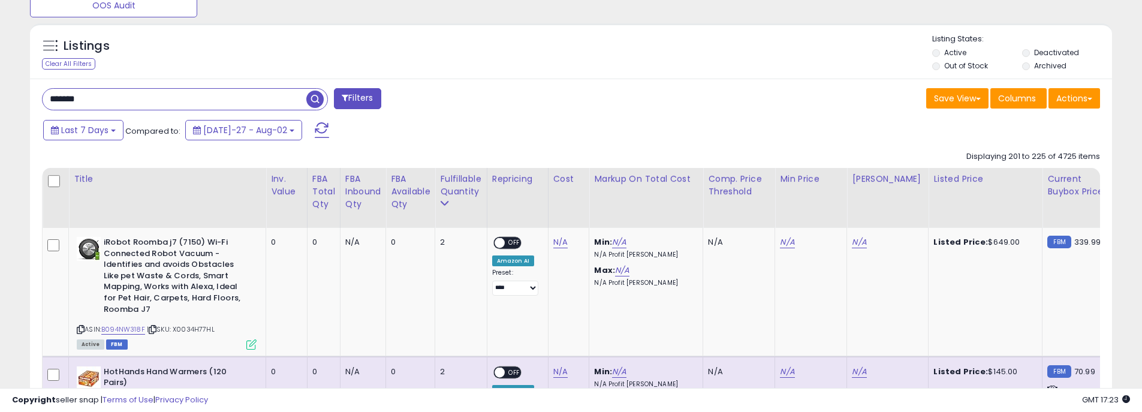
type input "*******"
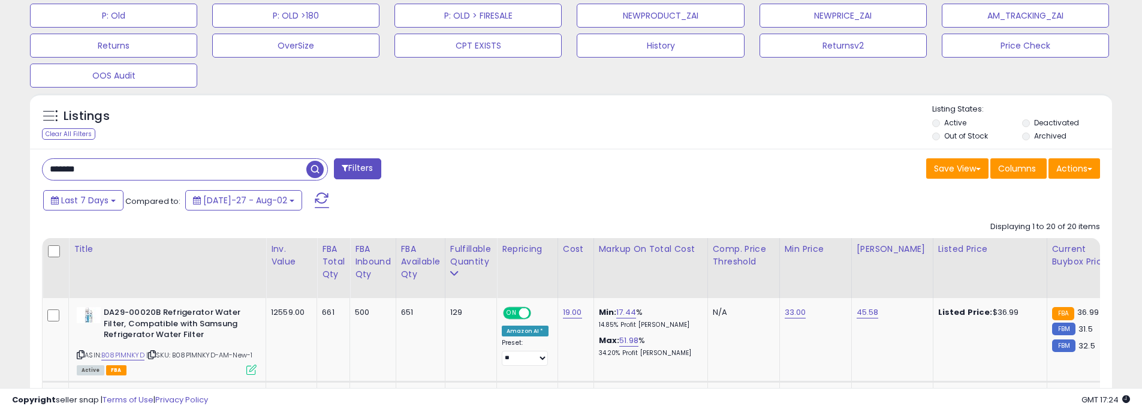
click at [635, 125] on div "Listings Clear All Filters Listing States:" at bounding box center [571, 124] width 1082 height 41
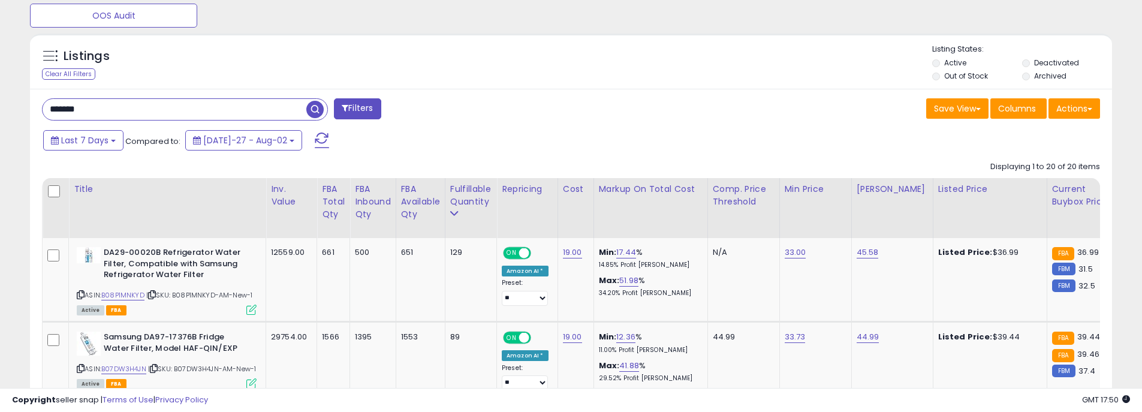
click at [800, 110] on div "Save View Save As New View Update Current View Columns Actions Import Export Vi…" at bounding box center [840, 109] width 538 height 23
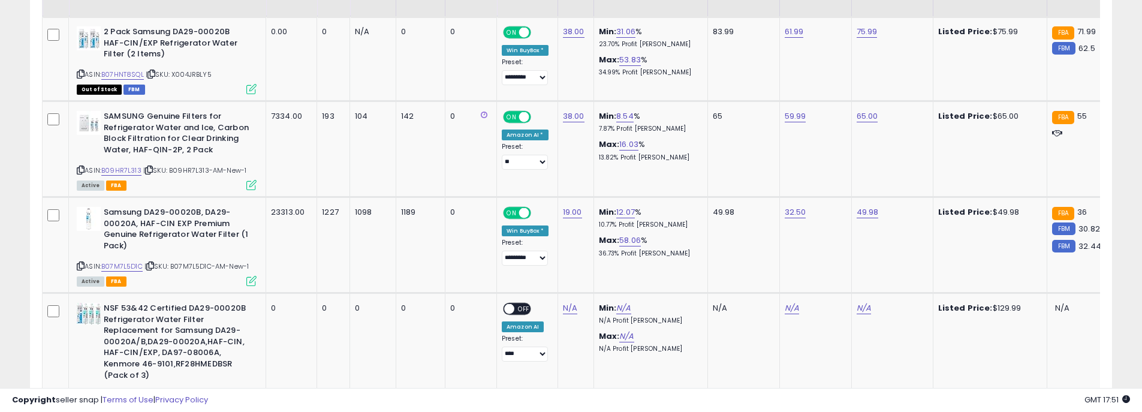
scroll to position [2052, 0]
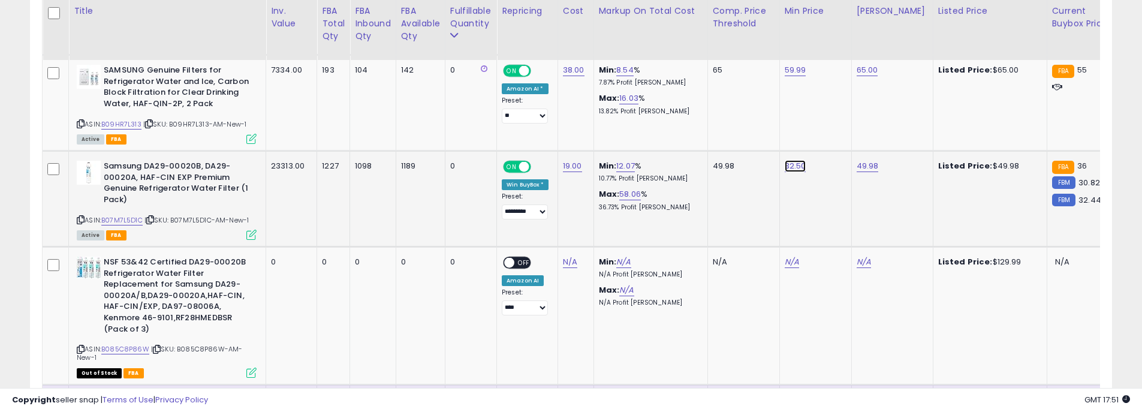
drag, startPoint x: 768, startPoint y: 155, endPoint x: 703, endPoint y: 152, distance: 65.4
click at [703, 152] on div "*****" at bounding box center [787, 154] width 173 height 32
type input "**"
click at [834, 151] on icon "submit" at bounding box center [830, 151] width 7 height 7
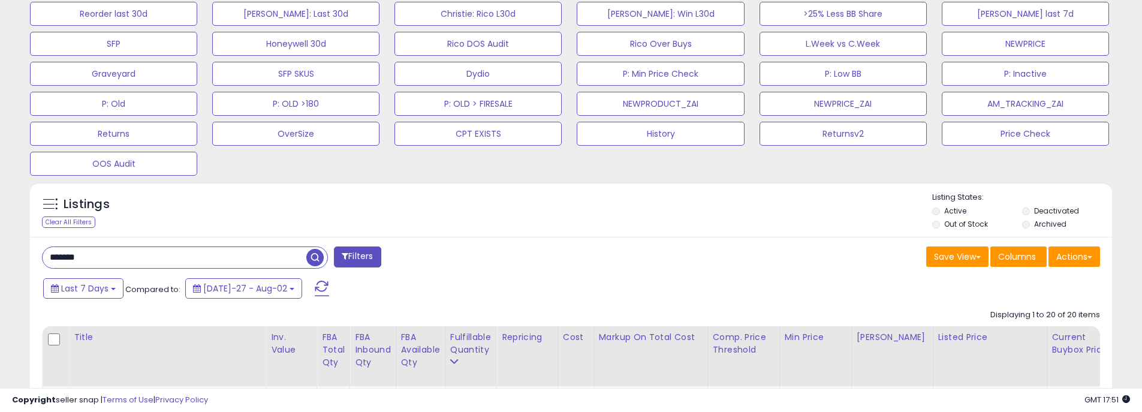
scroll to position [301, 0]
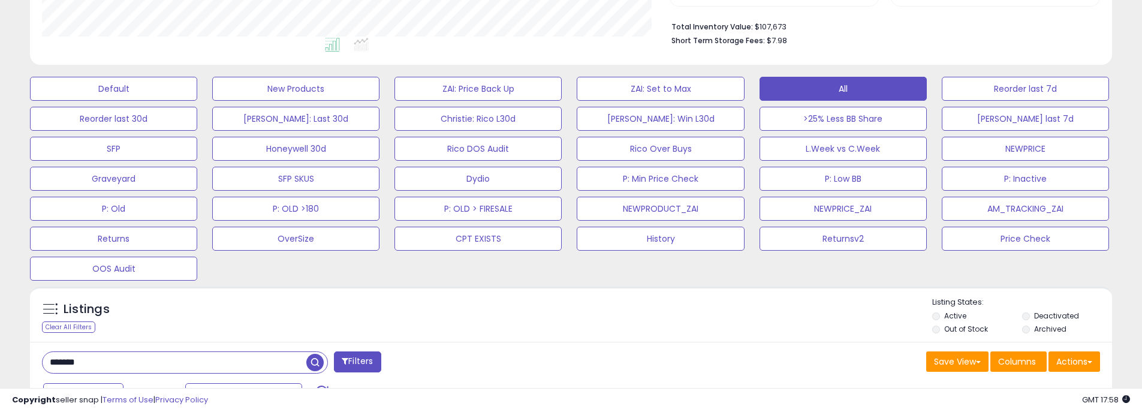
click at [785, 22] on li "Total Inventory Value: $107,673" at bounding box center [881, 26] width 420 height 14
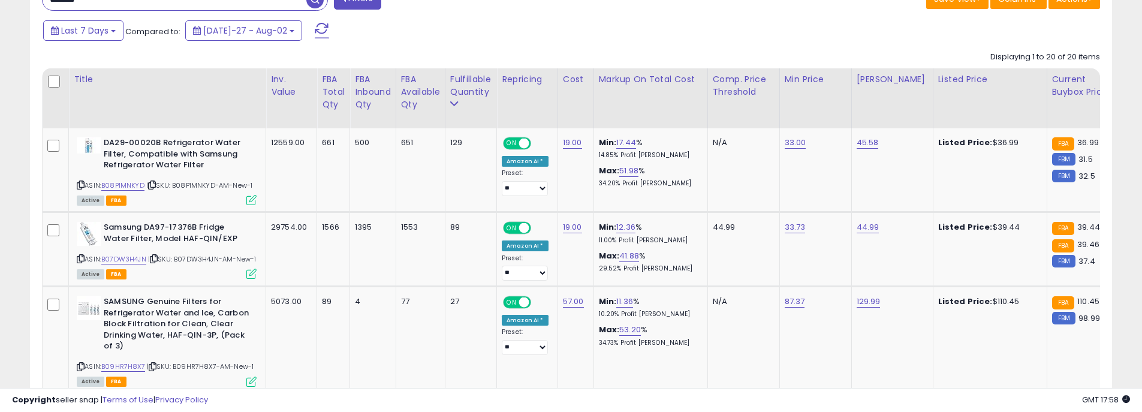
scroll to position [661, 0]
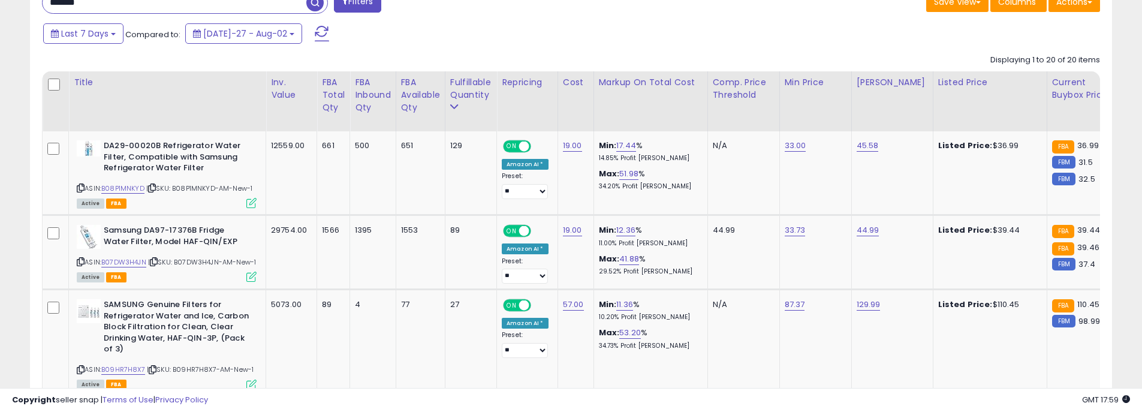
click at [780, 32] on div "Last 7 Days Compared to: [DATE]-27 - Aug-02" at bounding box center [437, 35] width 794 height 27
